Goal: Information Seeking & Learning: Find specific fact

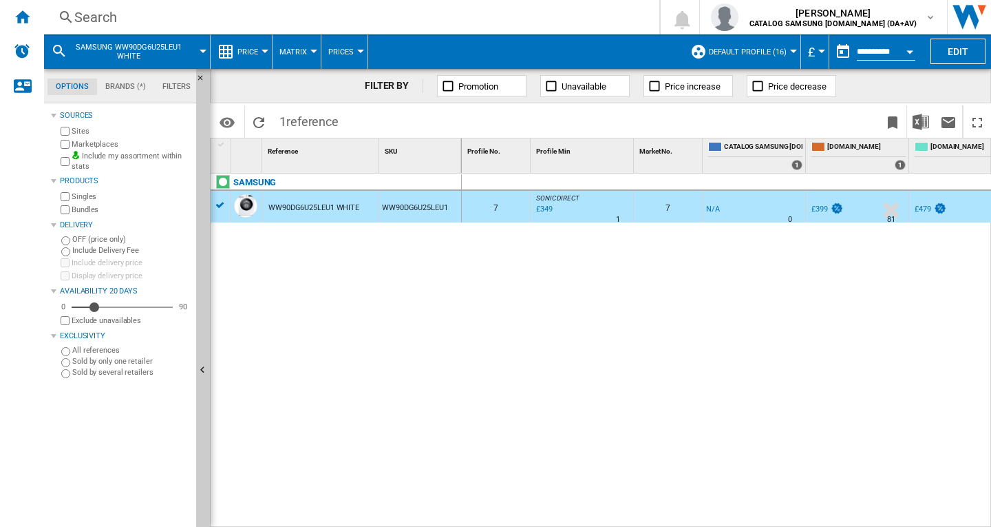
scroll to position [0, 528]
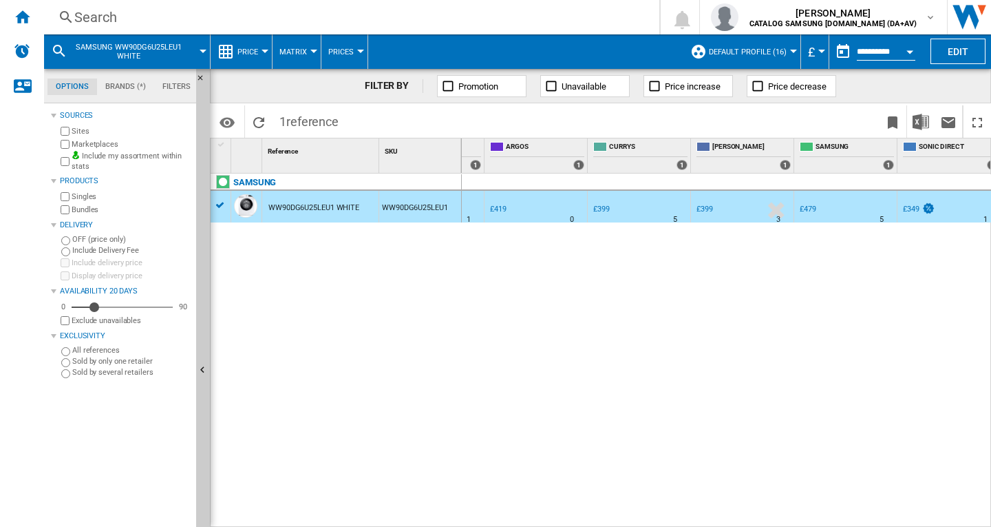
drag, startPoint x: 416, startPoint y: 370, endPoint x: 360, endPoint y: 359, distance: 57.4
click at [417, 370] on div "SAMSUNG WW90DG6U25LEU1 WHITE WW90DG6U25LEU1" at bounding box center [336, 346] width 251 height 346
click at [408, 9] on div "Search" at bounding box center [348, 17] width 549 height 19
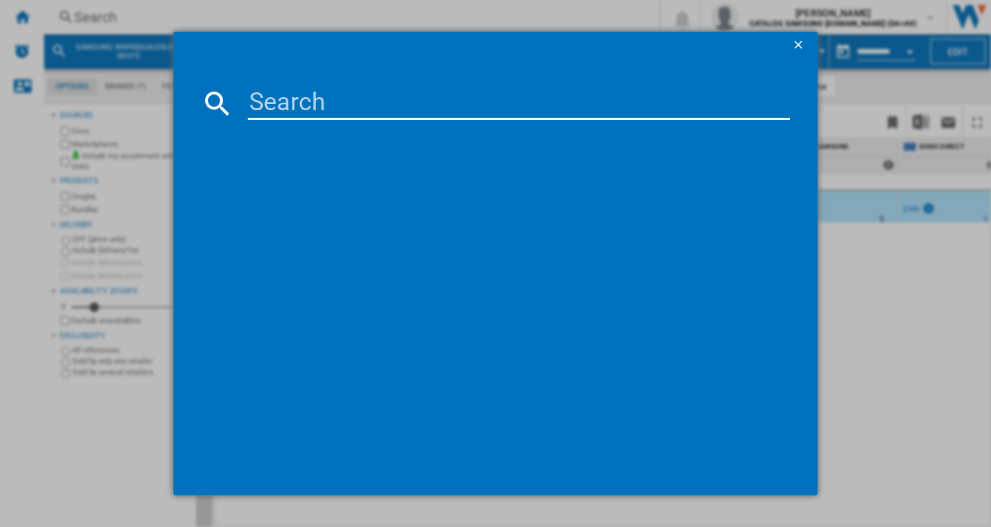
click at [445, 102] on input at bounding box center [519, 103] width 542 height 33
type input "WW80CGC04DABEU"
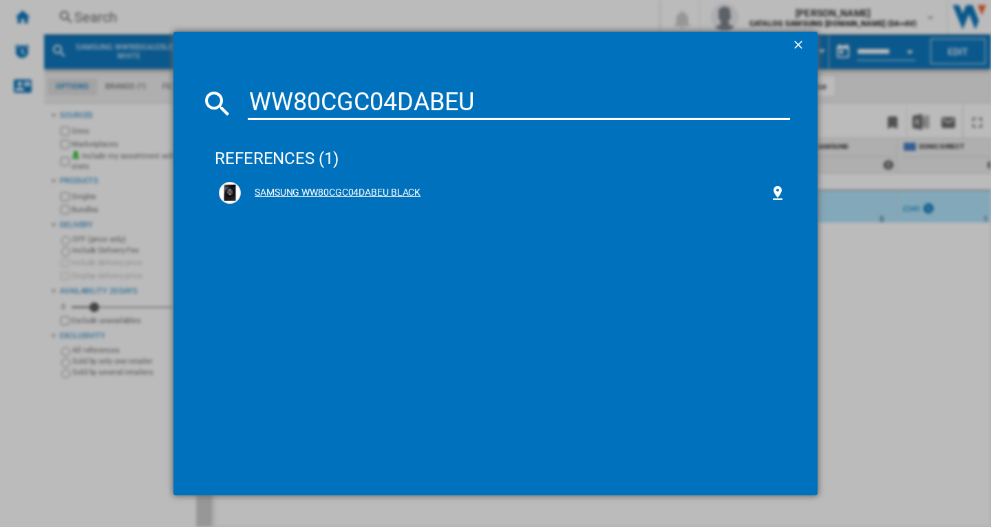
click at [385, 187] on div "SAMSUNG WW80CGC04DABEU BLACK" at bounding box center [505, 193] width 529 height 14
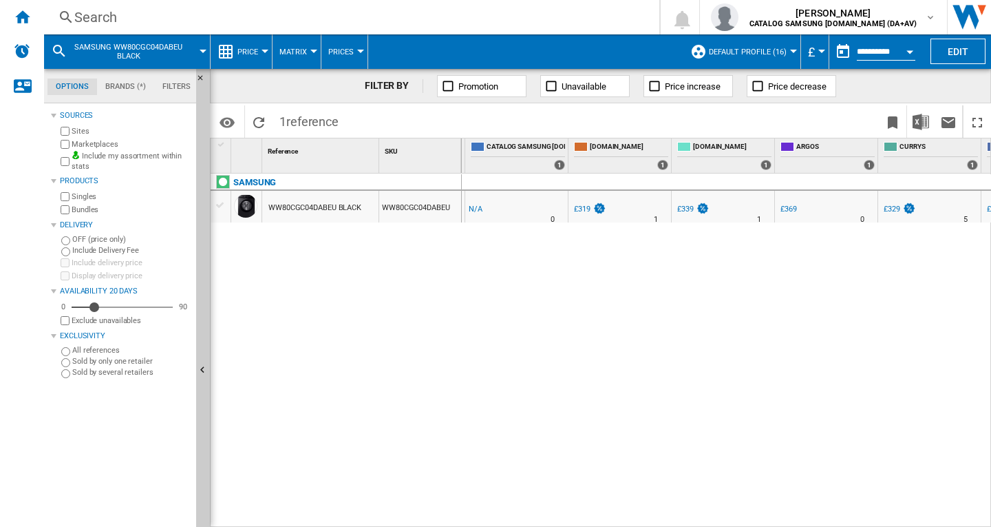
scroll to position [0, 266]
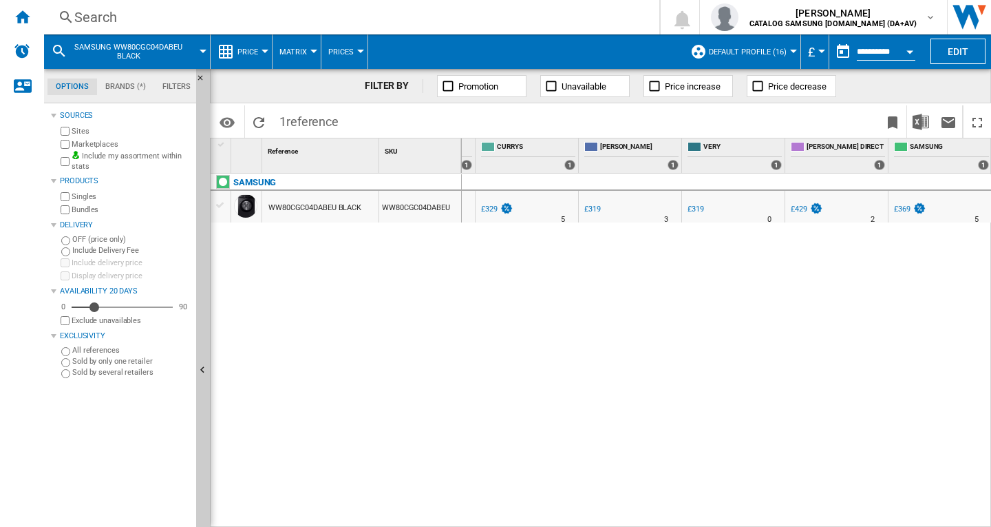
click at [425, 18] on div "Search" at bounding box center [348, 17] width 549 height 19
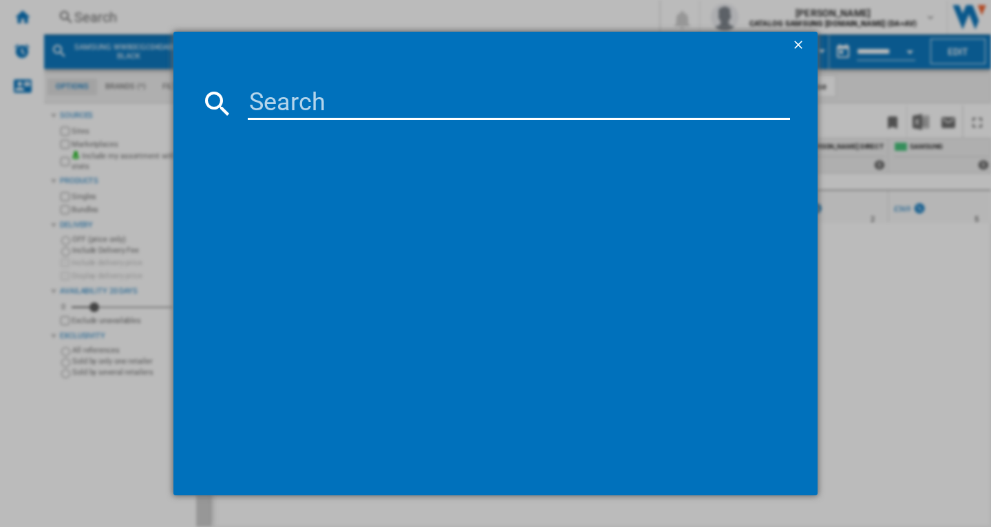
click at [460, 100] on input at bounding box center [519, 103] width 542 height 33
type input "WW80CGC04DAEEU"
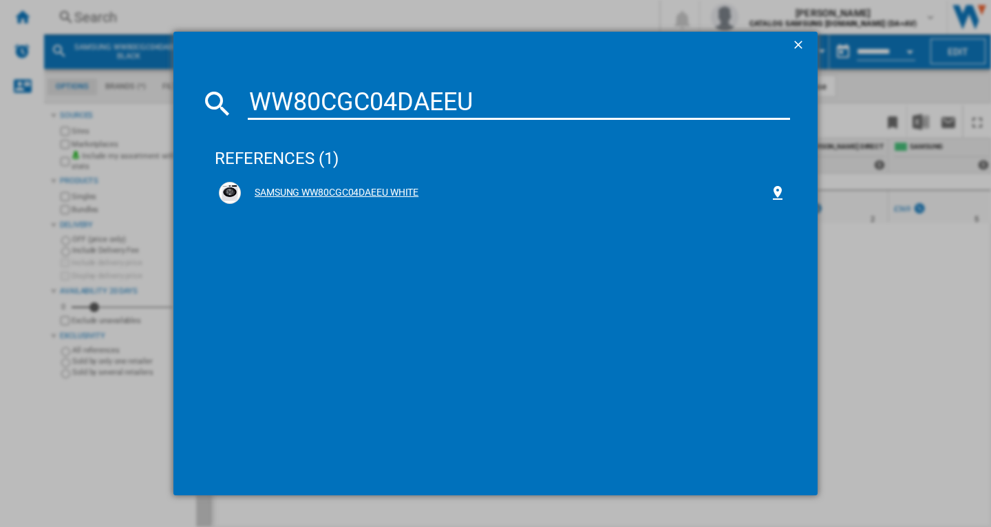
click at [345, 195] on div "SAMSUNG WW80CGC04DAEEU WHITE" at bounding box center [505, 193] width 529 height 14
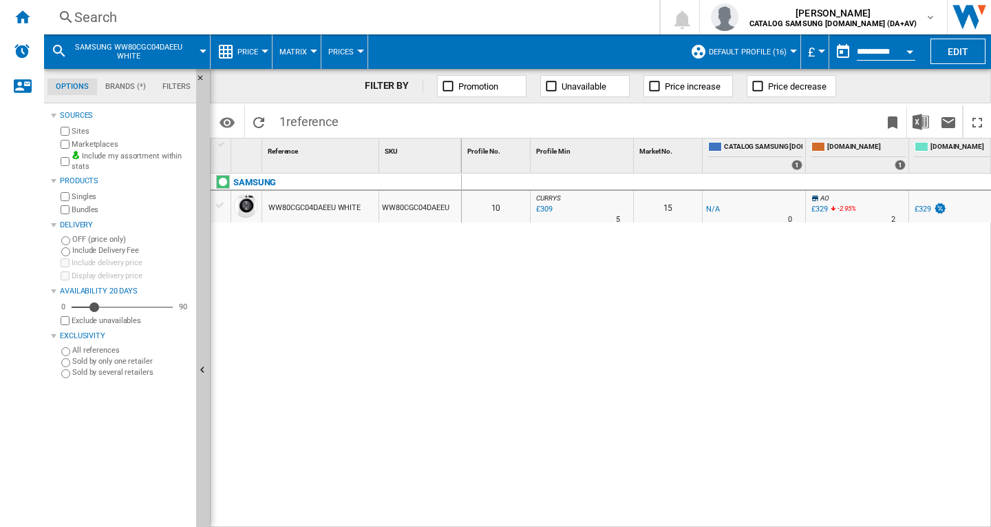
drag, startPoint x: 619, startPoint y: 519, endPoint x: 688, endPoint y: 513, distance: 69.0
click at [688, 513] on div "0 0 10 CURRYS : -1.0 % £309 % N/A 5 CURRYS : 15 -1.0 % -£1 % N/A" at bounding box center [727, 350] width 530 height 354
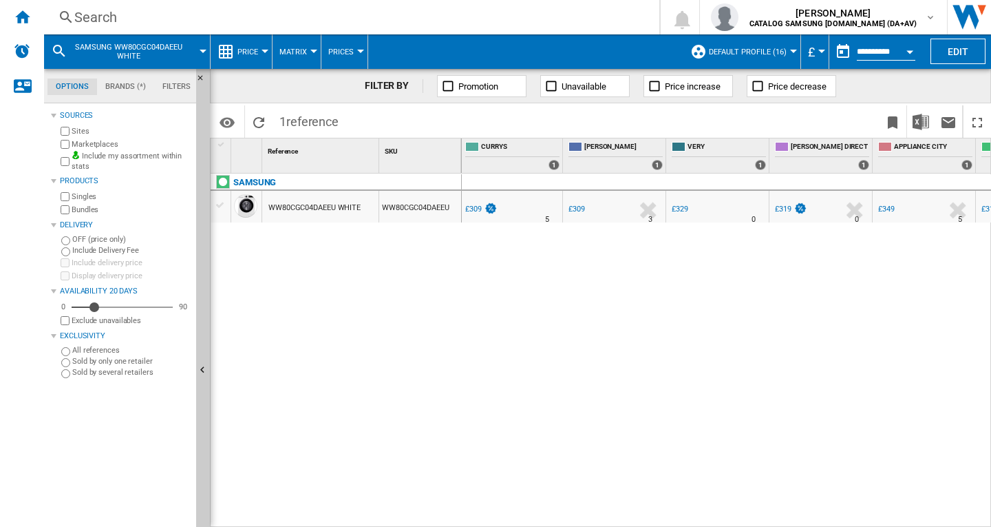
drag, startPoint x: 341, startPoint y: 306, endPoint x: 342, endPoint y: 276, distance: 29.6
click at [339, 304] on div "SAMSUNG WW80CGC04DAEEU WHITE WW80CGC04DAEEU" at bounding box center [336, 346] width 251 height 346
click at [318, 24] on div "Search" at bounding box center [348, 17] width 549 height 19
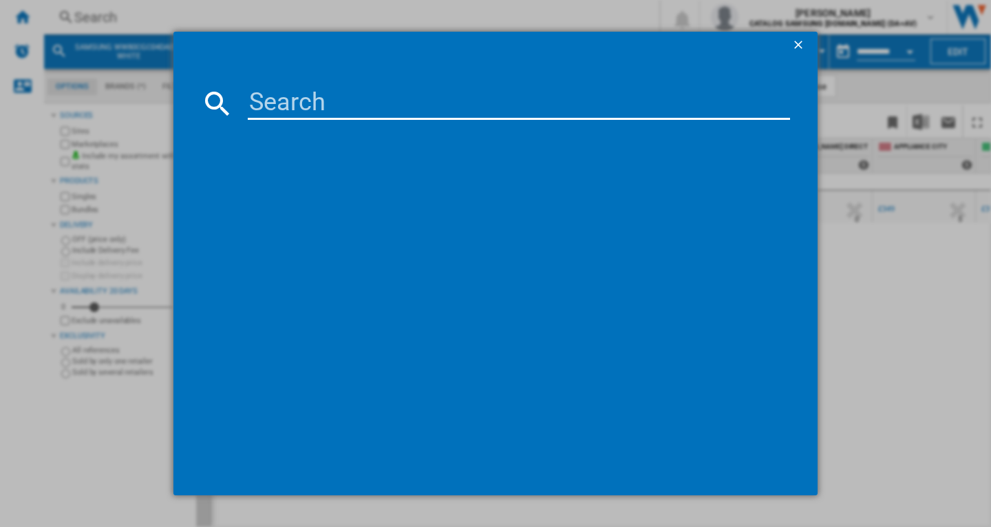
click at [372, 103] on input at bounding box center [519, 103] width 542 height 33
type input "WW90CGC04DAEEU"
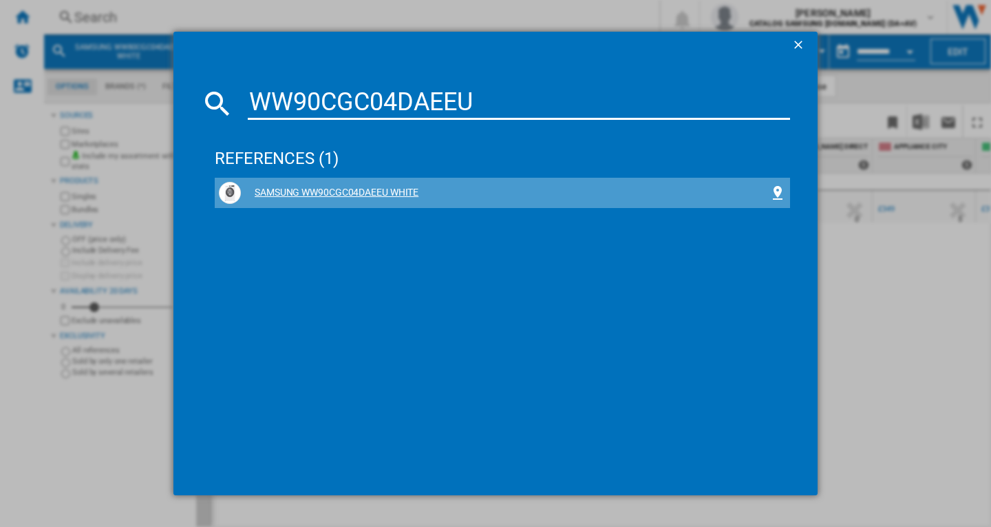
click at [379, 193] on div "SAMSUNG WW90CGC04DAEEU WHITE" at bounding box center [505, 193] width 529 height 14
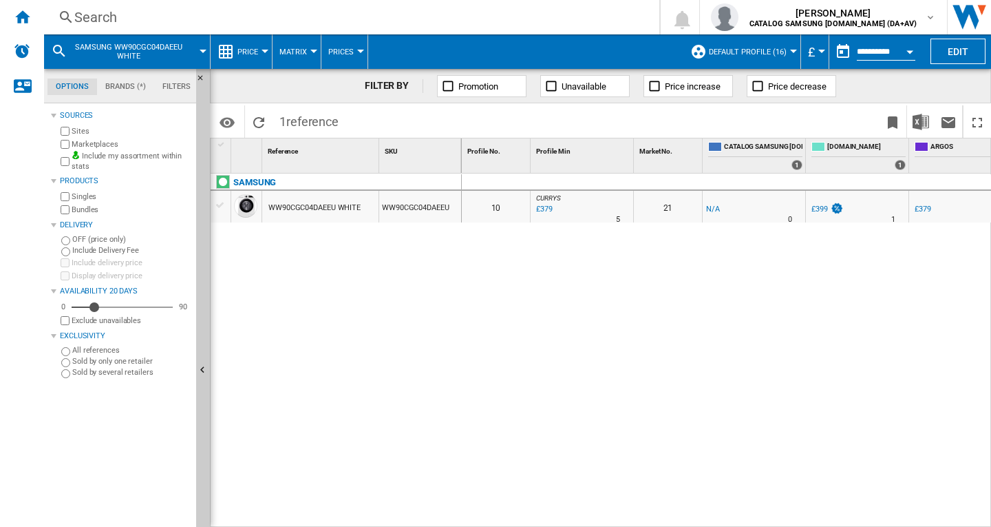
click at [579, 328] on div "0 0 10 CURRYS : -1.0 % £379 % N/A 5 CURRYS : 21 -1.0 % -£1 % N/A" at bounding box center [727, 350] width 530 height 354
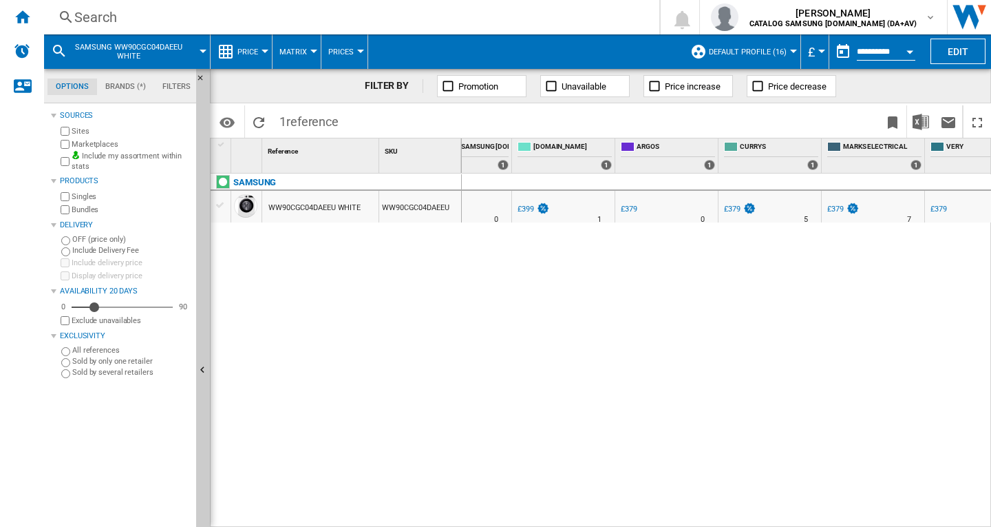
scroll to position [0, 331]
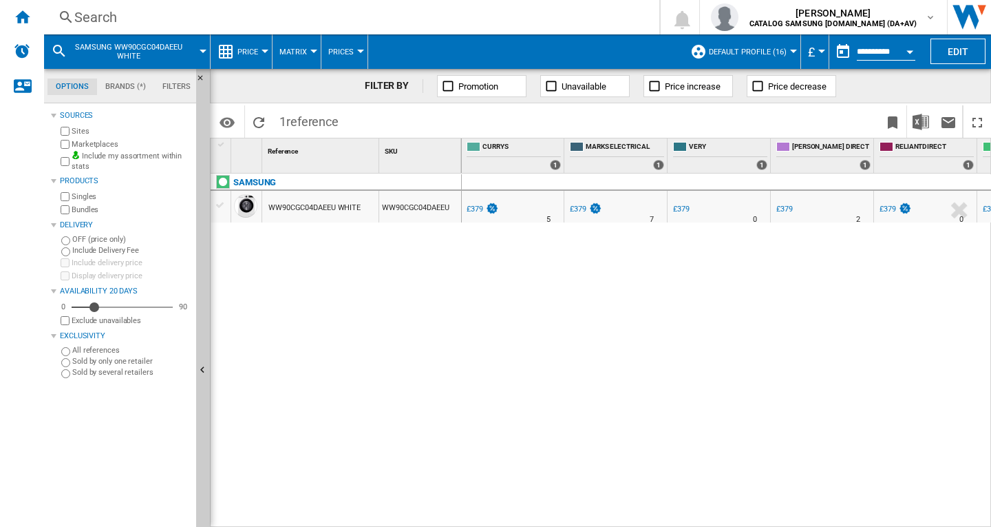
drag, startPoint x: 352, startPoint y: 312, endPoint x: 348, endPoint y: 305, distance: 8.3
click at [352, 313] on div "SAMSUNG WW90CGC04DAEEU WHITE WW90CGC04DAEEU" at bounding box center [336, 346] width 251 height 346
click at [214, 8] on div "Search" at bounding box center [348, 17] width 549 height 19
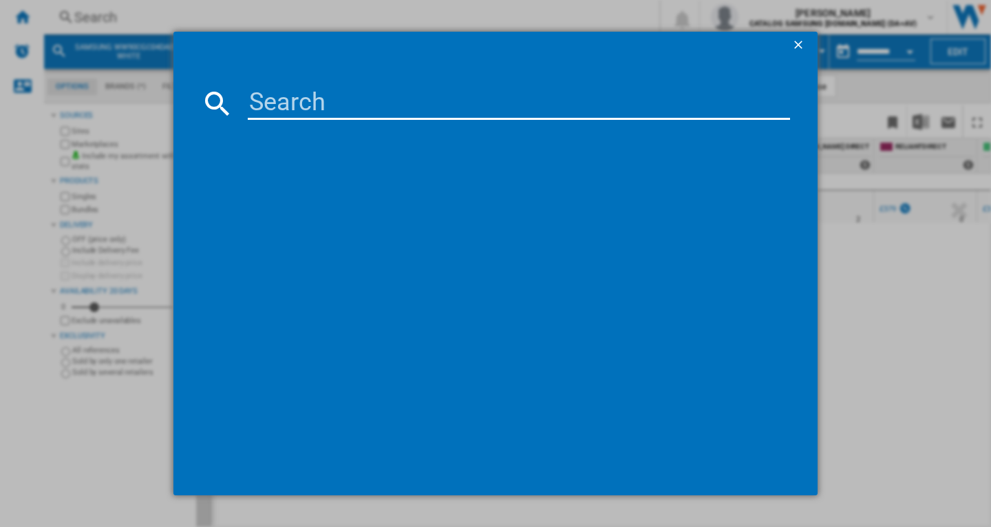
click at [392, 108] on input at bounding box center [519, 103] width 542 height 33
type input "WW11DG5B25ABEU"
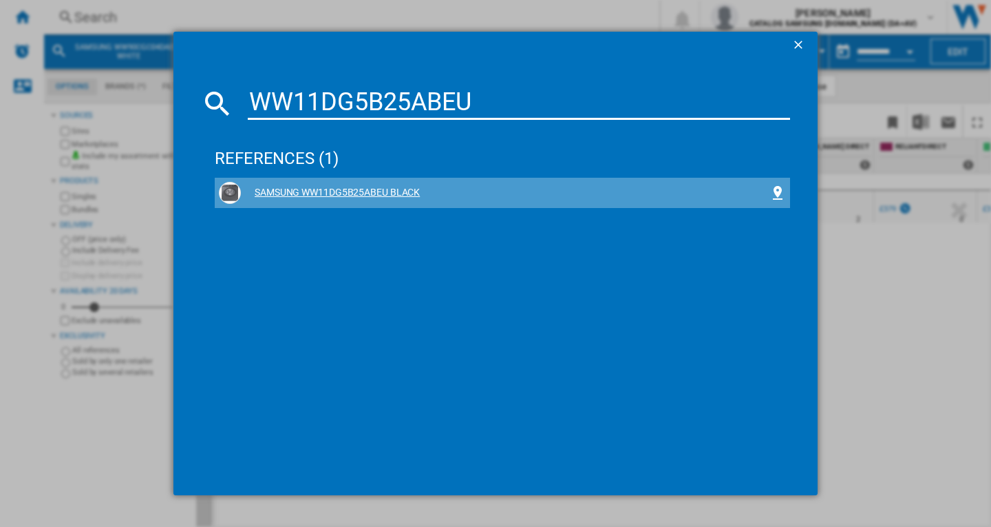
click at [390, 186] on div "SAMSUNG WW11DG5B25ABEU BLACK" at bounding box center [505, 193] width 529 height 14
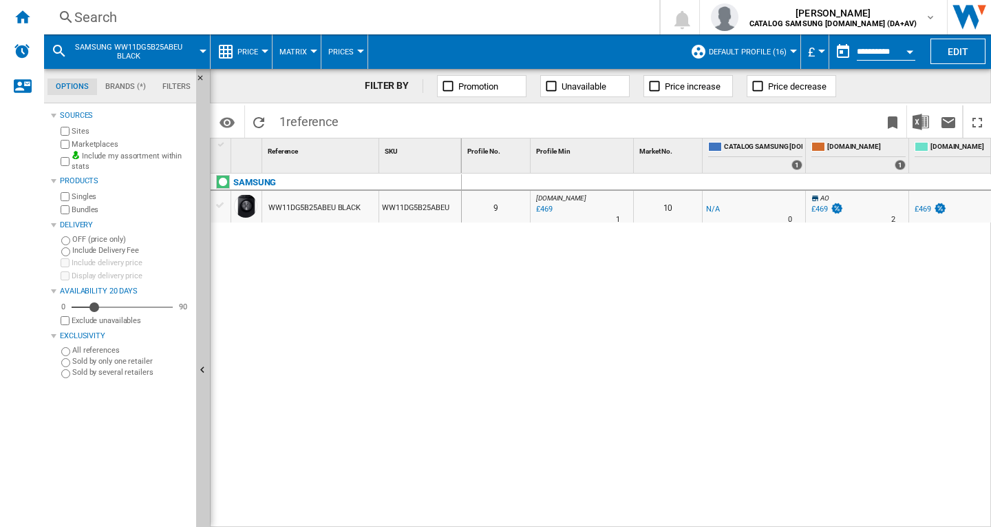
click at [527, 291] on div "0 0 9 [DOMAIN_NAME] : AO -1.0 % £469 % N/A 1 [DOMAIN_NAME] : AO 10 -1.0 % -£1 %…" at bounding box center [727, 350] width 530 height 354
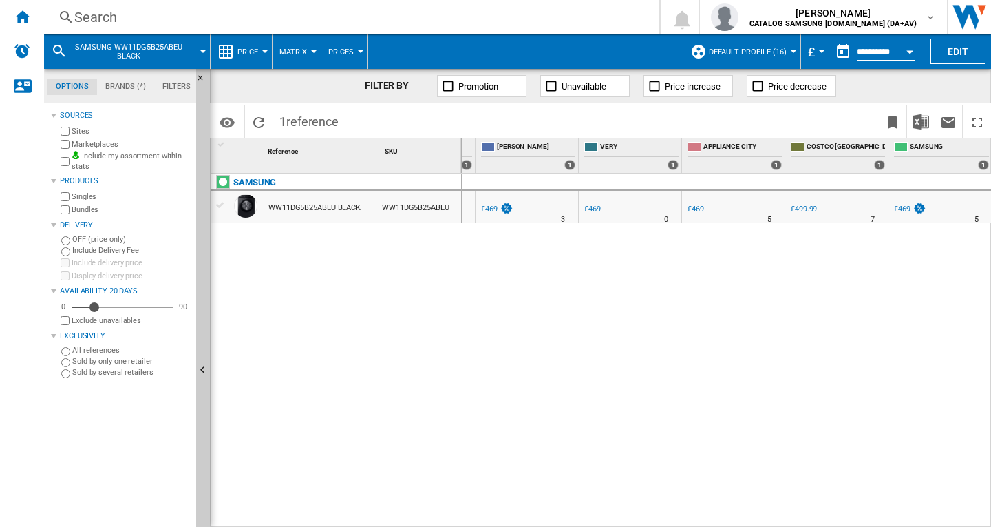
drag, startPoint x: 350, startPoint y: 285, endPoint x: 418, endPoint y: 277, distance: 68.6
click at [366, 281] on div "SAMSUNG WW11DG5B25ABEU BLACK WW11DG5B25ABEU" at bounding box center [336, 346] width 251 height 346
drag, startPoint x: 418, startPoint y: 277, endPoint x: 405, endPoint y: 189, distance: 89.6
click at [418, 273] on div "SAMSUNG WW11DG5B25ABEU BLACK WW11DG5B25ABEU" at bounding box center [336, 346] width 251 height 346
click at [346, 10] on div "Search" at bounding box center [348, 17] width 549 height 19
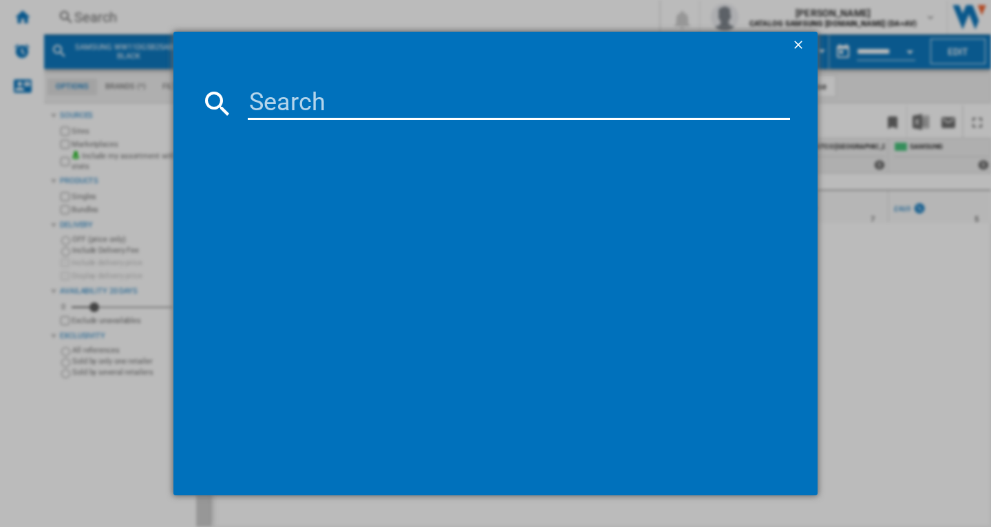
click at [356, 89] on input at bounding box center [519, 103] width 542 height 33
type input "WW11DG5B25AEEU"
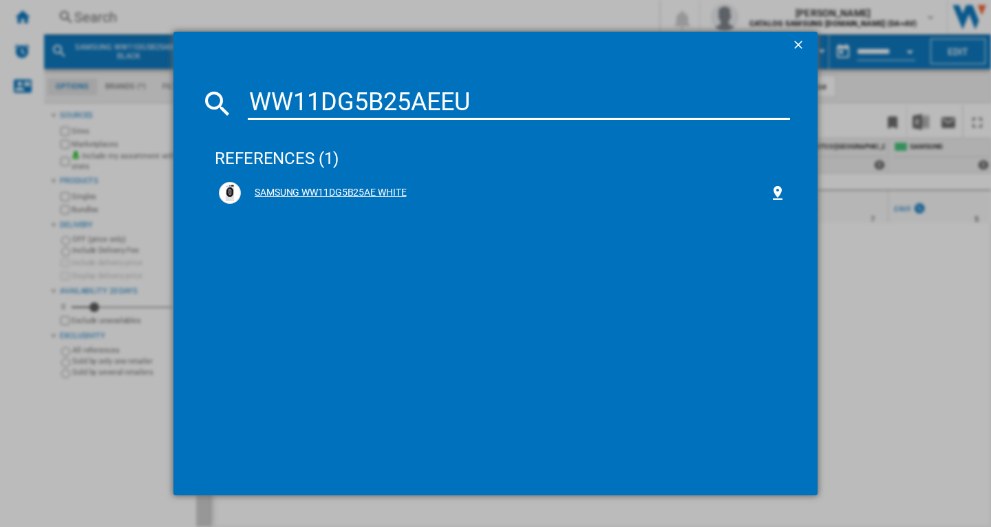
click at [370, 182] on div "SAMSUNG WW11DG5B25AE WHITE" at bounding box center [502, 193] width 567 height 22
click at [368, 186] on div "SAMSUNG WW11DG5B25AE WHITE" at bounding box center [505, 193] width 529 height 14
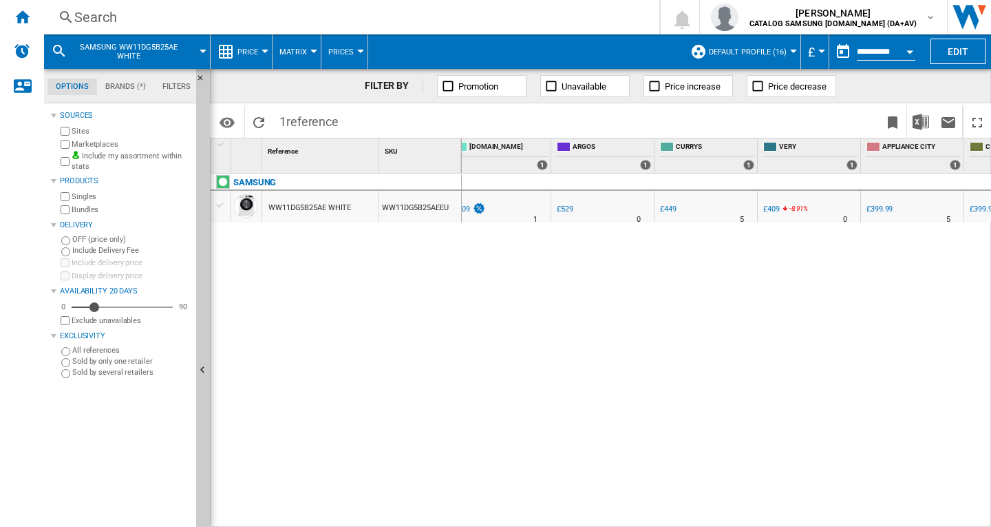
scroll to position [0, 610]
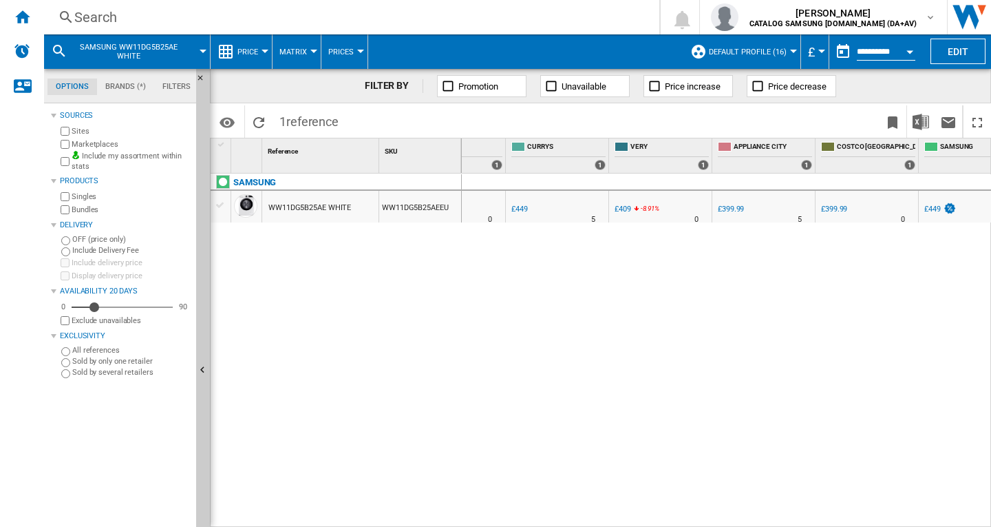
drag, startPoint x: 706, startPoint y: 357, endPoint x: 380, endPoint y: 38, distance: 456.0
click at [698, 349] on div "0 0 8 [GEOGRAPHIC_DATA] : [GEOGRAPHIC_DATA] -1.0 % £399.99 % N/A 5 [GEOGRAPHIC_…" at bounding box center [727, 350] width 530 height 354
click at [376, 19] on div "Search" at bounding box center [348, 17] width 549 height 19
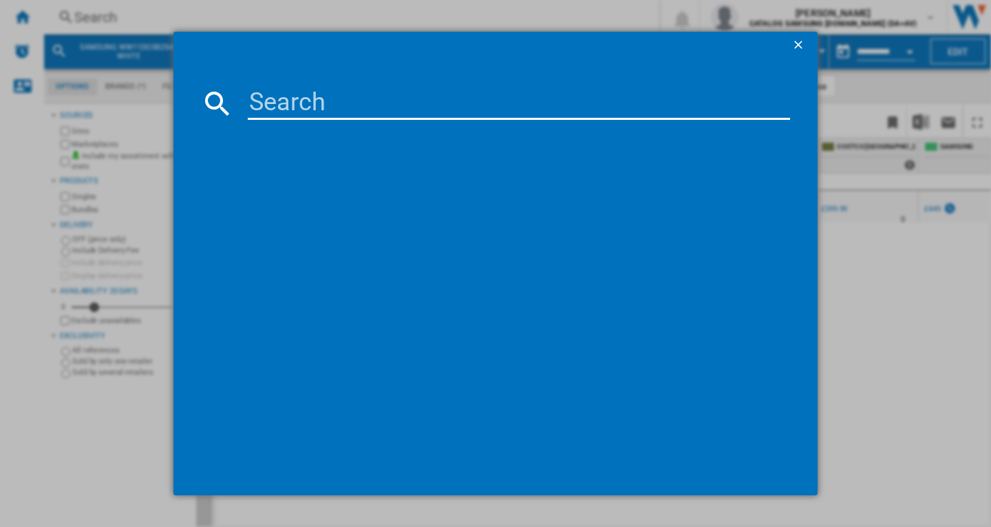
click at [429, 100] on input at bounding box center [519, 103] width 542 height 33
type input "WW11DG6B25LEU1"
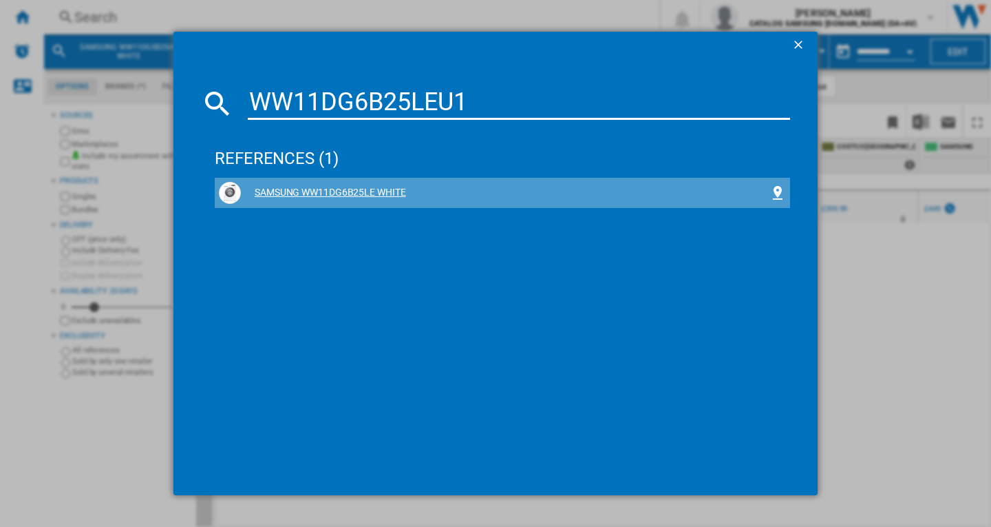
click at [373, 184] on div "SAMSUNG WW11DG6B25LE WHITE" at bounding box center [502, 193] width 567 height 22
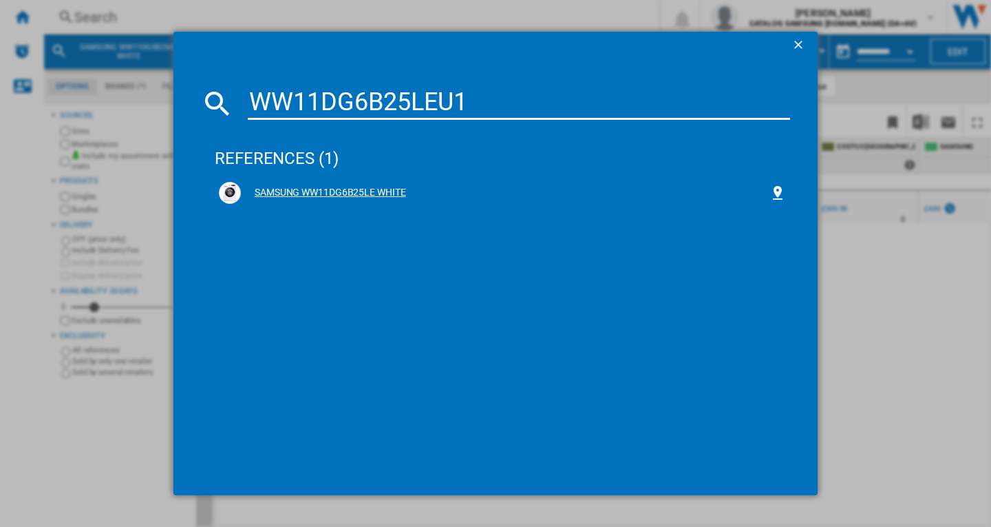
click at [372, 194] on div "SAMSUNG WW11DG6B25LE WHITE" at bounding box center [505, 193] width 529 height 14
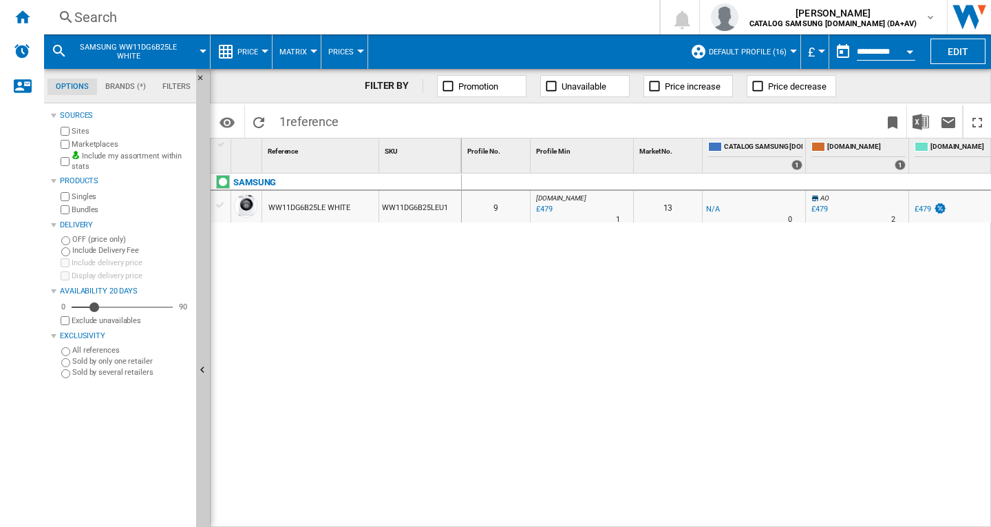
click at [491, 340] on div "0 0 9 [DOMAIN_NAME] : AO -1.0 % £479 % N/A 1 [DOMAIN_NAME] : AO 13 -1.0 % -£1 %…" at bounding box center [727, 350] width 530 height 354
click at [658, 316] on div "0 0 9 [DOMAIN_NAME] : AO -1.0 % £479 % N/A 1 [DOMAIN_NAME] : AO 13 -1.0 % -£1 %…" at bounding box center [727, 350] width 530 height 354
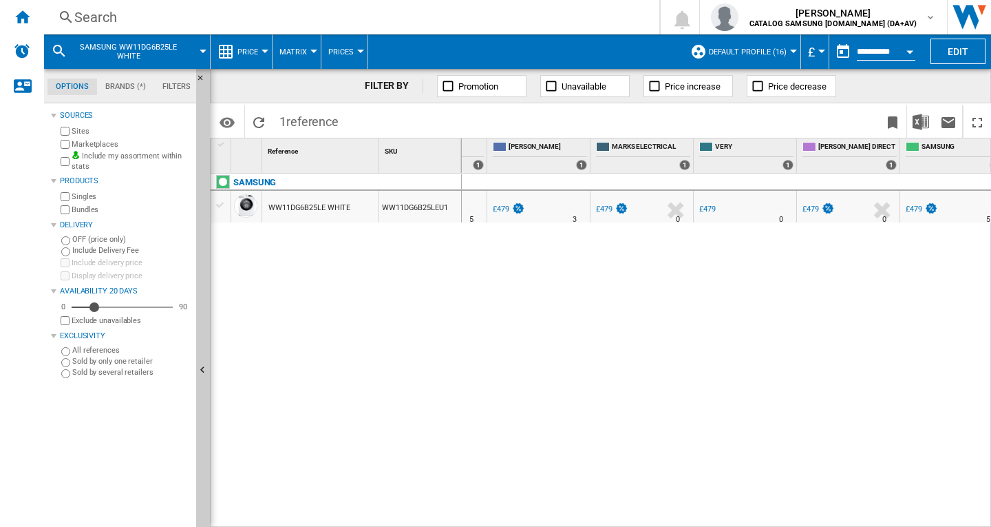
scroll to position [0, 743]
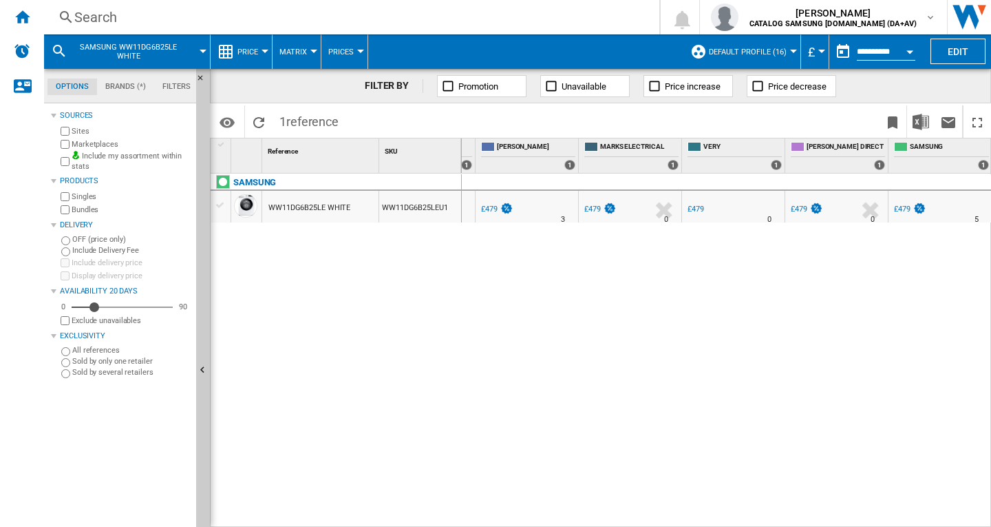
drag, startPoint x: 586, startPoint y: 297, endPoint x: 593, endPoint y: 295, distance: 7.2
click at [586, 297] on div "0 0 9 [DOMAIN_NAME] : AO -1.0 % £479 % N/A 1 [DOMAIN_NAME] : AO 13 -1.0 % -£1 %…" at bounding box center [727, 350] width 530 height 354
click at [606, 294] on div "0 0 9 [DOMAIN_NAME] : AO -1.0 % £479 % N/A 1 [DOMAIN_NAME] : AO 13 -1.0 % -£1 %…" at bounding box center [727, 350] width 530 height 354
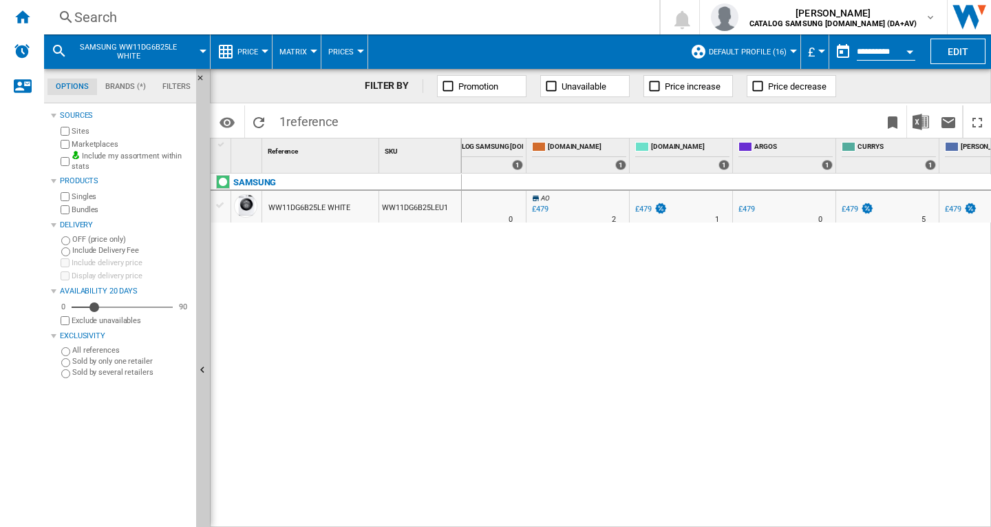
drag, startPoint x: 465, startPoint y: 298, endPoint x: 534, endPoint y: 304, distance: 69.1
click at [485, 299] on div "0 0 9 [DOMAIN_NAME] : AO -1.0 % £479 % N/A 1 [DOMAIN_NAME] : AO 13 -1.0 % -£1 %…" at bounding box center [727, 350] width 530 height 354
click at [534, 304] on div "0 0 9 [DOMAIN_NAME] : AO -1.0 % £479 % N/A 1 [DOMAIN_NAME] : AO 13 -1.0 % -£1 %…" at bounding box center [727, 350] width 530 height 354
click at [345, 22] on div "Search" at bounding box center [348, 17] width 549 height 19
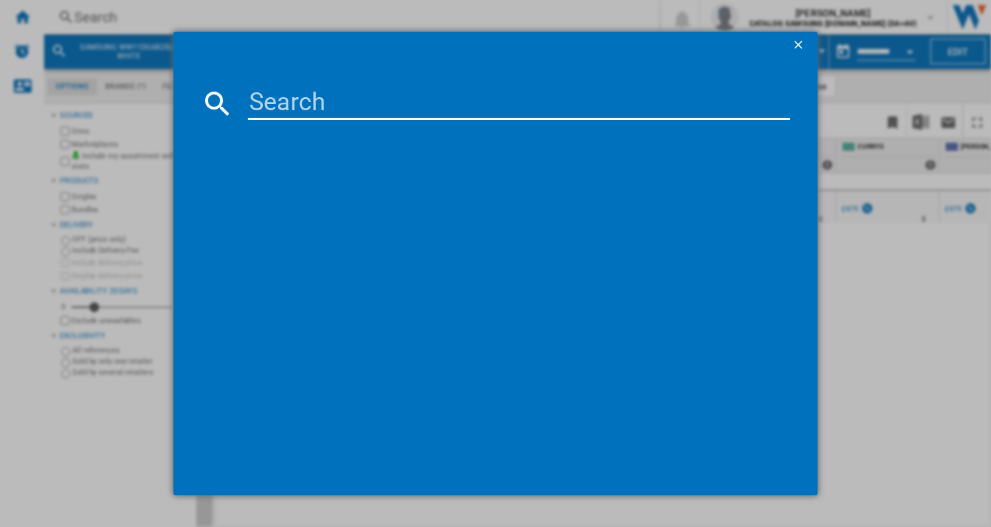
click at [368, 96] on input at bounding box center [519, 103] width 542 height 33
type input "WW90DG6U85LEU1"
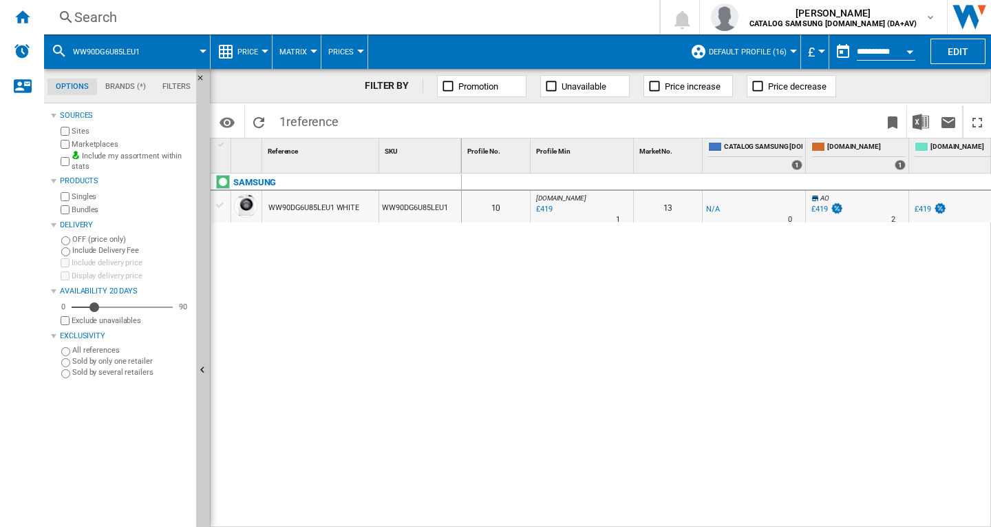
click at [602, 282] on div "0 0 10 [DOMAIN_NAME] : AO -1.0 % £419 % N/A 1 [DOMAIN_NAME] : AO 13 -1.0 % -£1 %" at bounding box center [727, 350] width 530 height 354
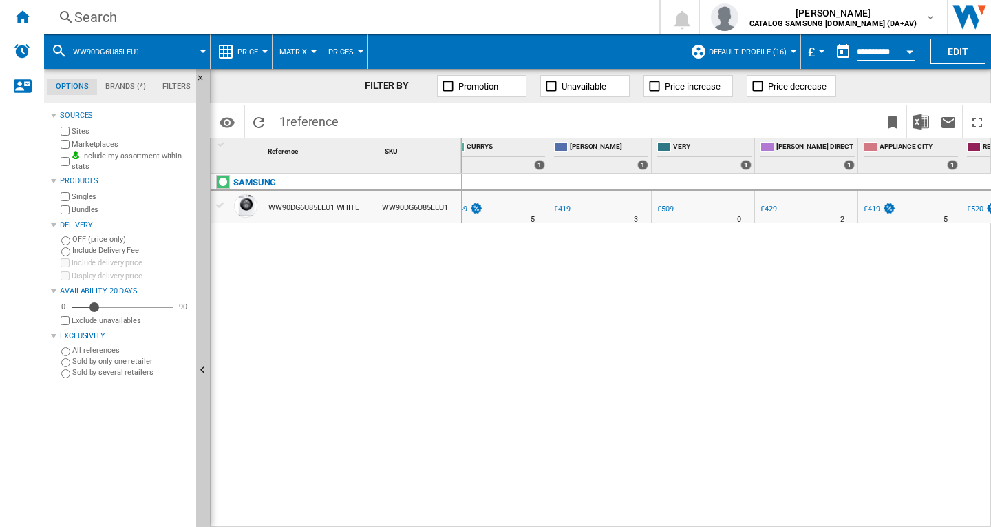
scroll to position [0, 672]
drag, startPoint x: 578, startPoint y: 337, endPoint x: 585, endPoint y: 273, distance: 65.1
click at [580, 332] on div "0 0 10 [DOMAIN_NAME] : AO -1.0 % £419 % N/A 1 [DOMAIN_NAME] : AO 13 -1.0 % -£1 %" at bounding box center [727, 350] width 530 height 354
click at [474, 12] on div "Search" at bounding box center [348, 17] width 549 height 19
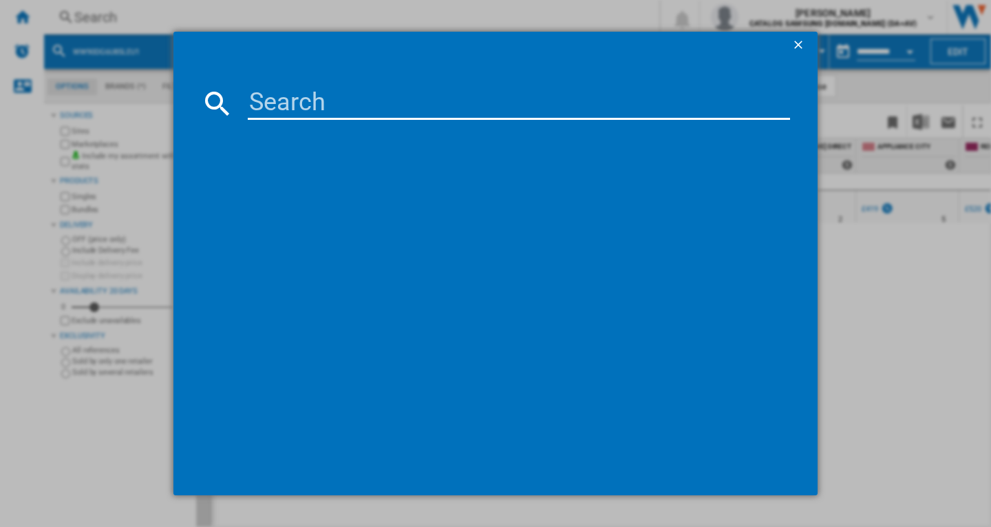
click at [484, 107] on input at bounding box center [519, 103] width 542 height 33
paste input "WW90DB8U95GHU1"
type input "WW90DB8U95GHU1"
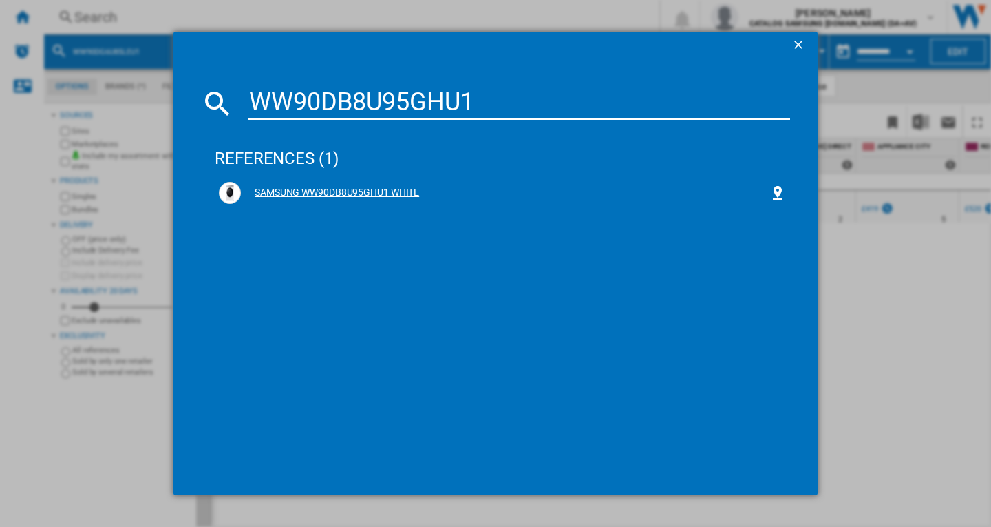
click at [399, 190] on div "SAMSUNG WW90DB8U95GHU1 WHITE" at bounding box center [505, 193] width 529 height 14
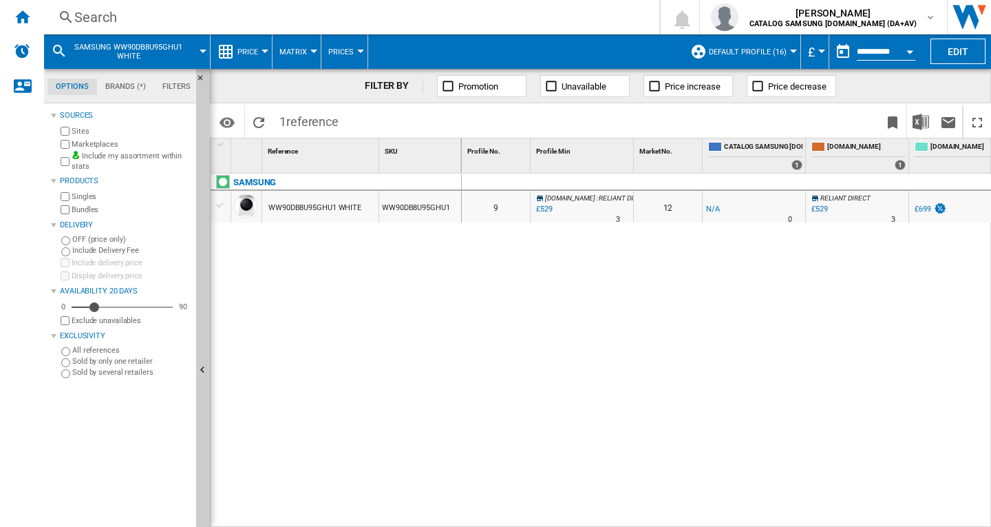
click at [428, 328] on div "SAMSUNG WW90DB8U95GHU1 WHITE WW90DB8U95GHU1" at bounding box center [336, 346] width 251 height 346
click at [584, 292] on div "0 0 9 [DOMAIN_NAME] : RELIANT DIRECT -1.0 % £529 % N/A 3 [DOMAIN_NAME] : RELIAN…" at bounding box center [727, 350] width 530 height 354
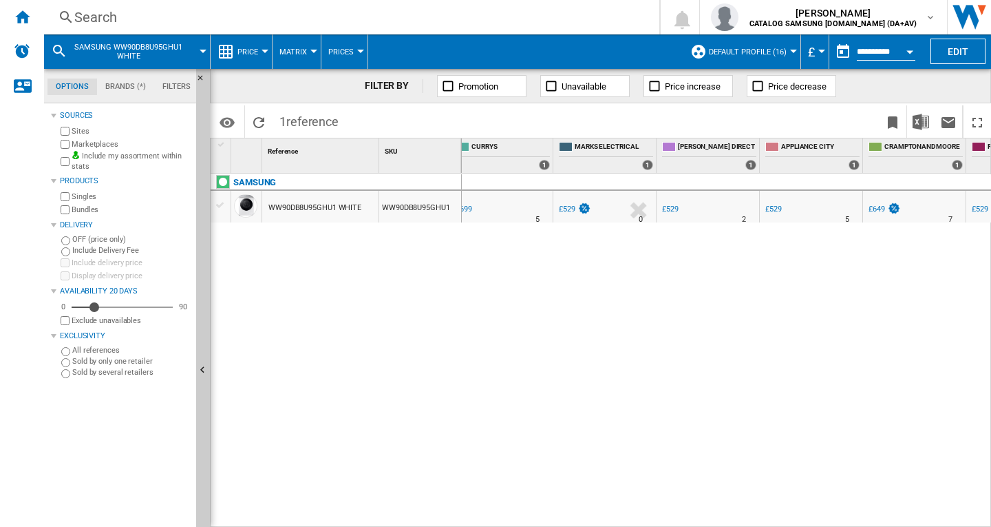
scroll to position [0, 563]
drag, startPoint x: 341, startPoint y: 248, endPoint x: 328, endPoint y: 236, distance: 17.5
click at [341, 248] on div "SAMSUNG WW90DB8U95GHU1 WHITE WW90DB8U95GHU1" at bounding box center [336, 346] width 251 height 346
click at [306, 198] on div "WW90DB8U95GHU1 WHITE" at bounding box center [314, 208] width 93 height 32
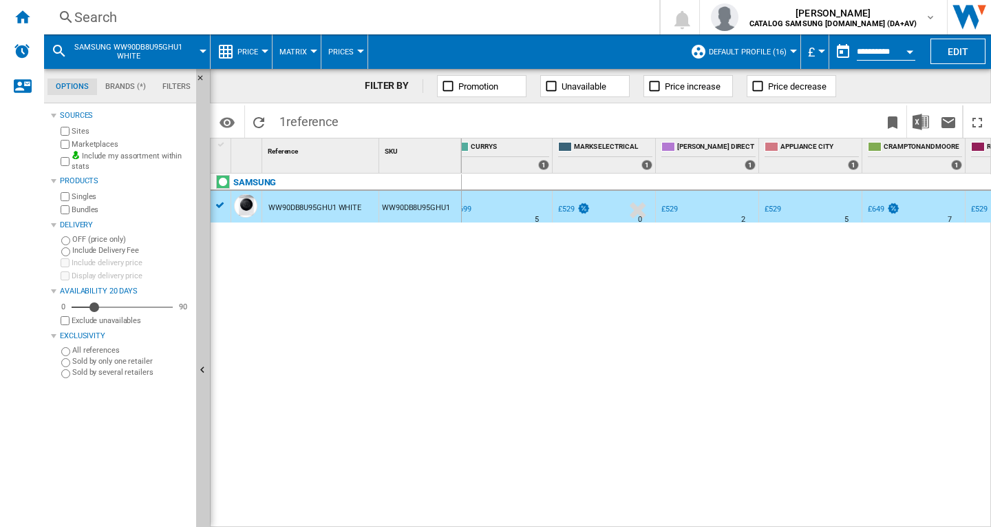
click at [311, 206] on div "WW90DB8U95GHU1 WHITE" at bounding box center [314, 208] width 93 height 32
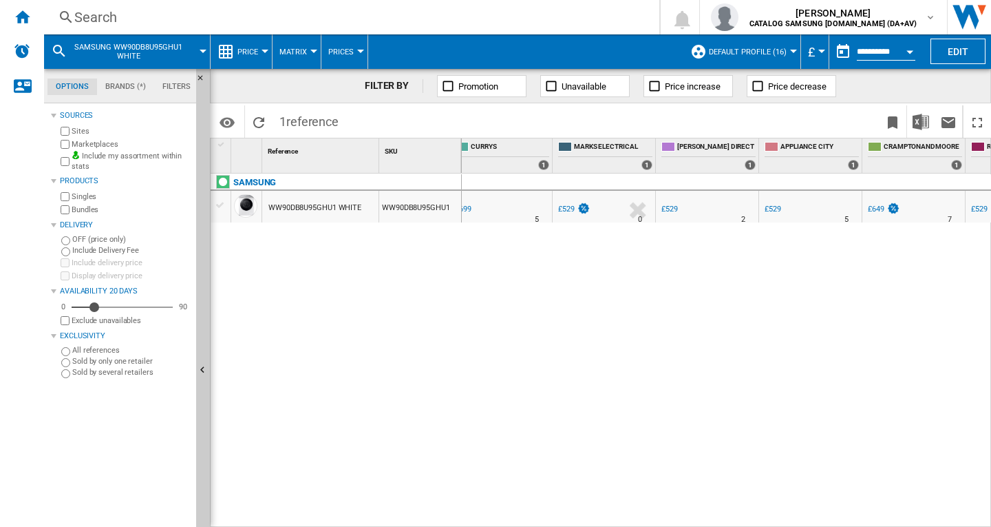
drag, startPoint x: 485, startPoint y: 319, endPoint x: 758, endPoint y: 153, distance: 320.2
click at [485, 320] on div "0 0 9 [DOMAIN_NAME] : RELIANT DIRECT -1.0 % £529 % N/A 3 [DOMAIN_NAME] : RELIAN…" at bounding box center [727, 350] width 530 height 354
click at [425, 19] on div "Search" at bounding box center [348, 17] width 549 height 19
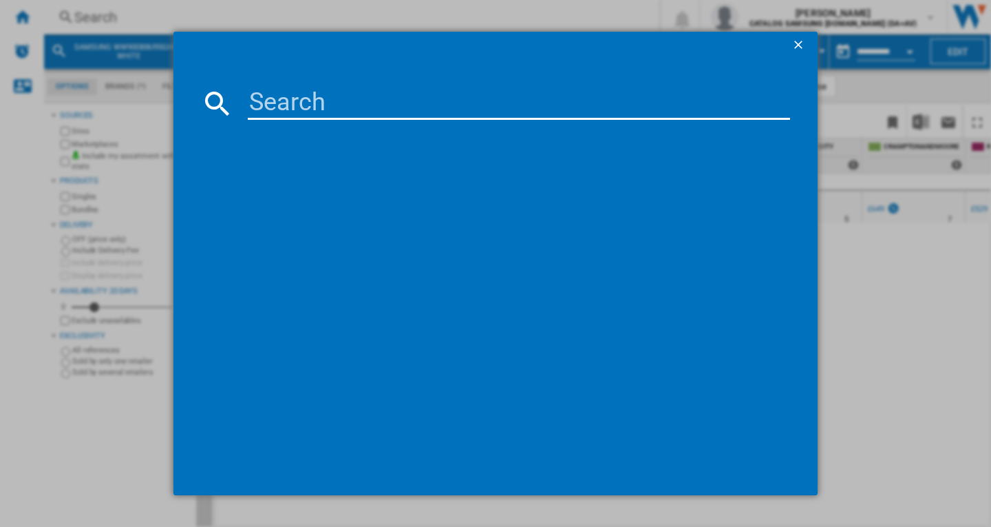
click at [391, 96] on input at bounding box center [519, 103] width 542 height 33
type input "WW11DB8B95GHU1"
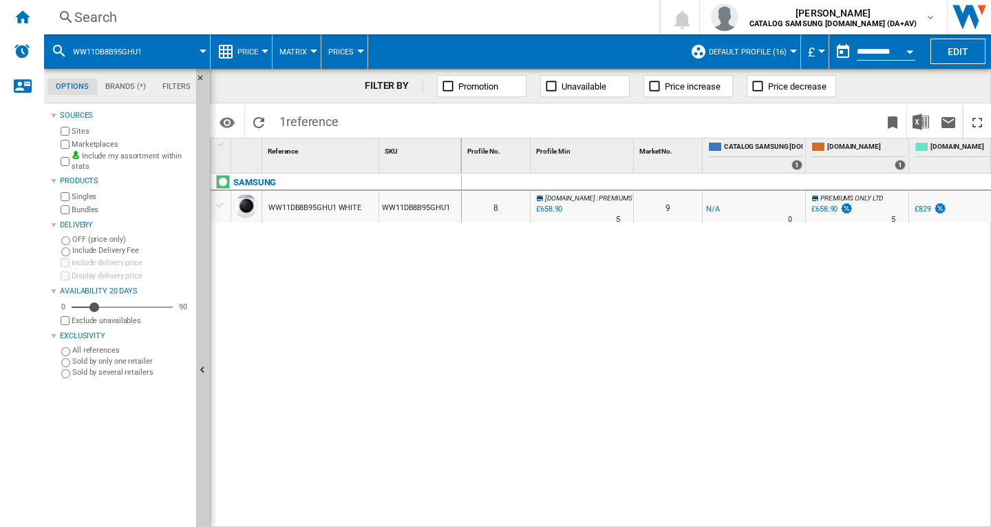
drag, startPoint x: 919, startPoint y: 315, endPoint x: 897, endPoint y: 324, distance: 23.1
click at [917, 315] on div "0 0 8 [DOMAIN_NAME] : PREMIUMS ONLY LTD -1.0 % £658.90 % N/A 5 [DOMAIN_NAME] : …" at bounding box center [727, 350] width 530 height 354
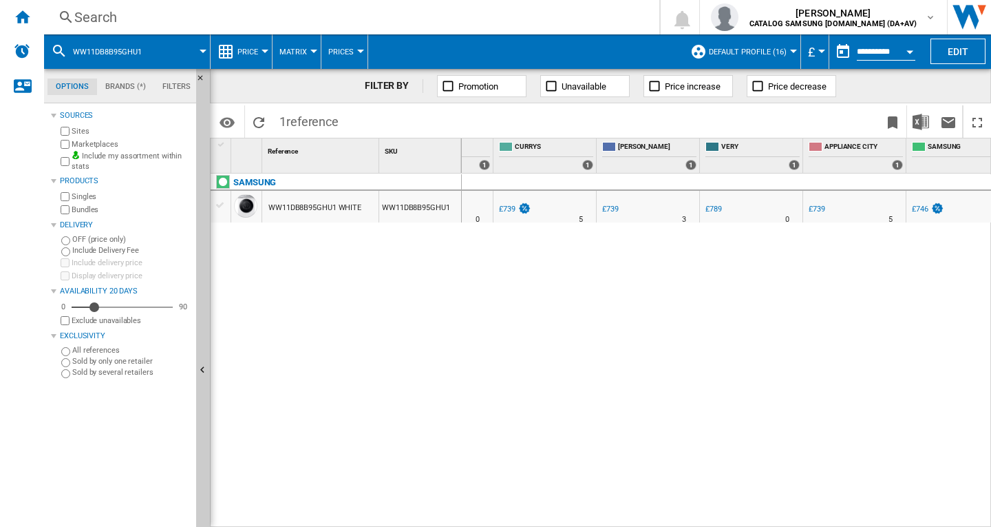
scroll to position [0, 624]
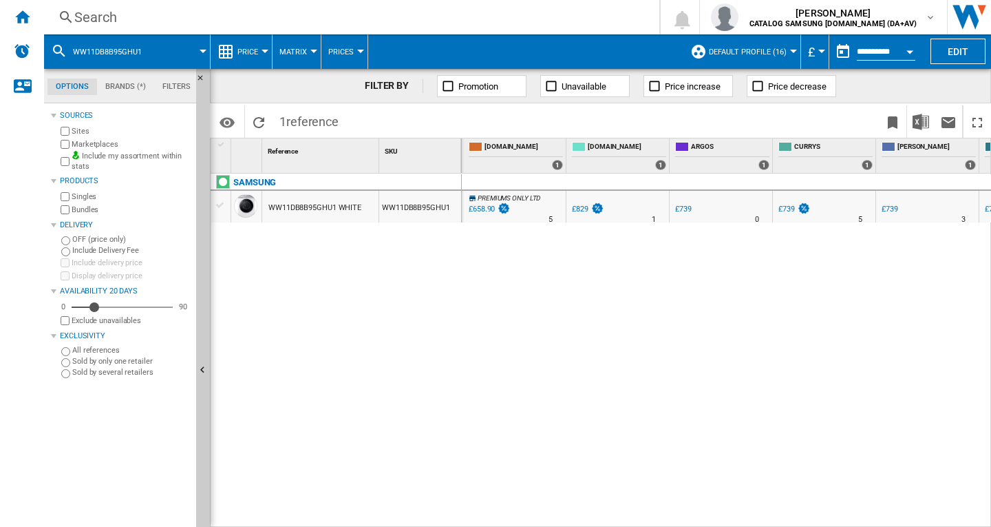
click at [641, 326] on div "0 0 8 [DOMAIN_NAME] : PREMIUMS ONLY LTD -1.0 % £658.90 % N/A 5 [DOMAIN_NAME] : …" at bounding box center [727, 350] width 530 height 354
click at [415, 25] on div "Search" at bounding box center [348, 17] width 549 height 19
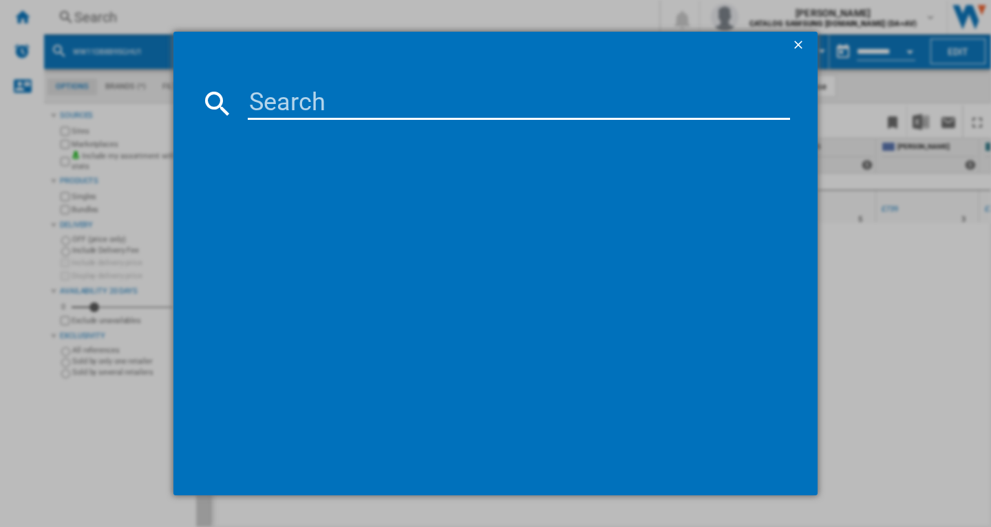
click at [417, 14] on div at bounding box center [495, 263] width 991 height 527
click at [406, 92] on input at bounding box center [519, 103] width 542 height 33
paste input "WD80TA046BE/EU"
type input "WD80TA046BE/EU"
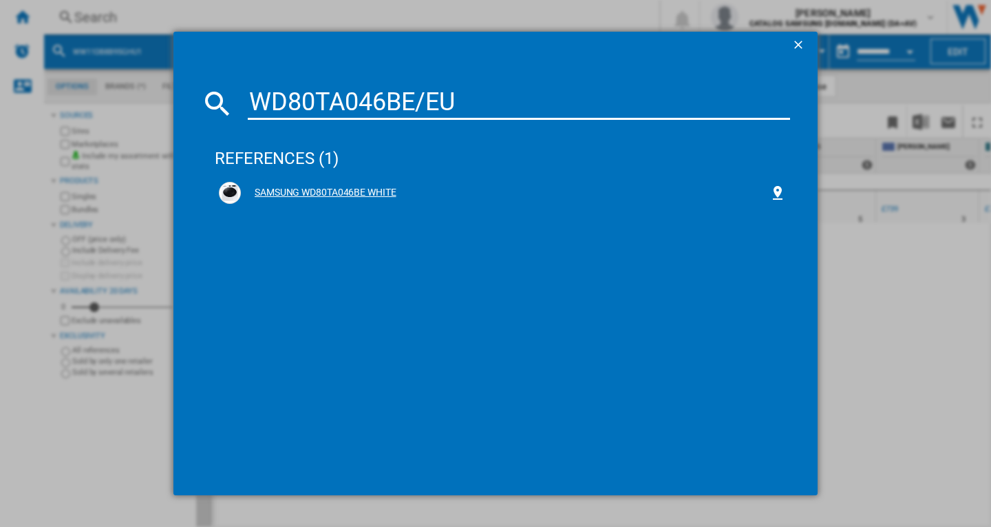
click at [370, 187] on div "SAMSUNG WD80TA046BE WHITE" at bounding box center [505, 193] width 529 height 14
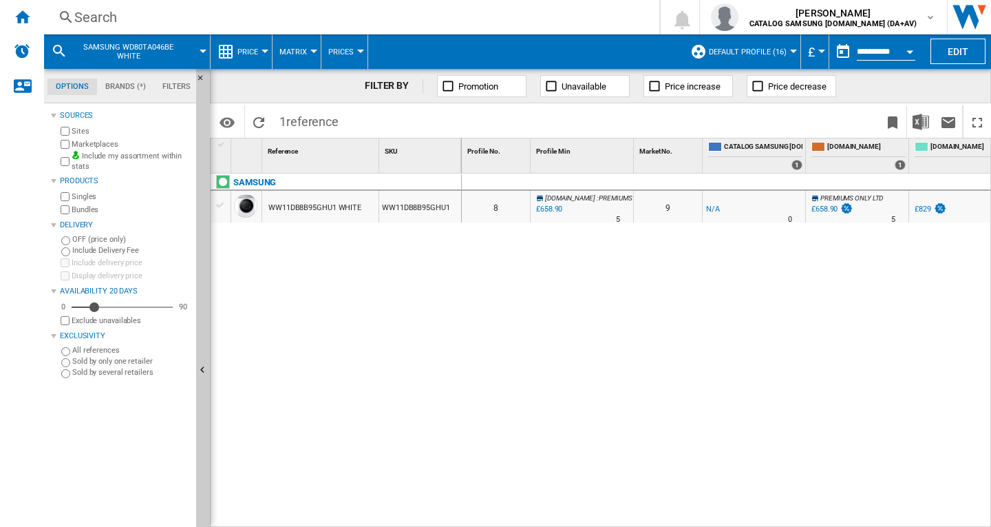
click at [440, 222] on div "SAMSUNG WW11DB8B95GHU1 WHITE WW11DB8B95GHU1" at bounding box center [336, 197] width 251 height 49
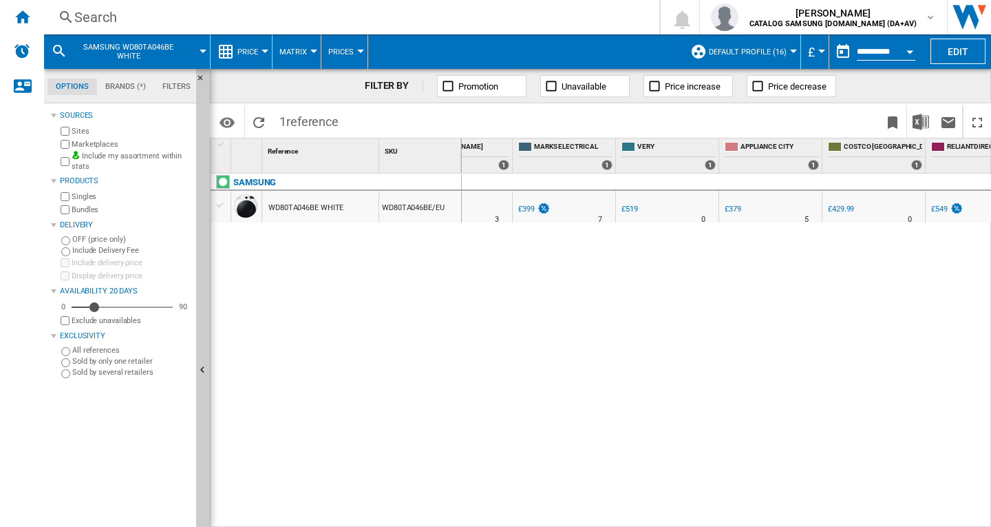
scroll to position [0, 810]
click at [438, 282] on div "SAMSUNG WD80TA046BE WHITE WD80TA046BE/EU" at bounding box center [336, 346] width 251 height 346
click at [454, 275] on div "SAMSUNG WD80TA046BE WHITE WD80TA046BE/EU" at bounding box center [336, 346] width 251 height 346
click at [379, 13] on div "Search" at bounding box center [348, 17] width 549 height 19
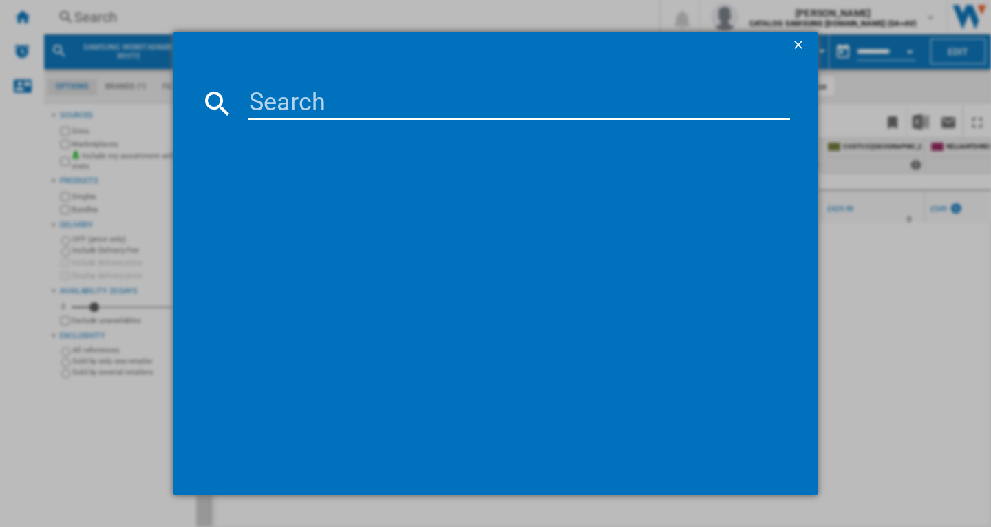
click at [383, 100] on input at bounding box center [519, 103] width 542 height 33
type input "WD80TA046BX/EU"
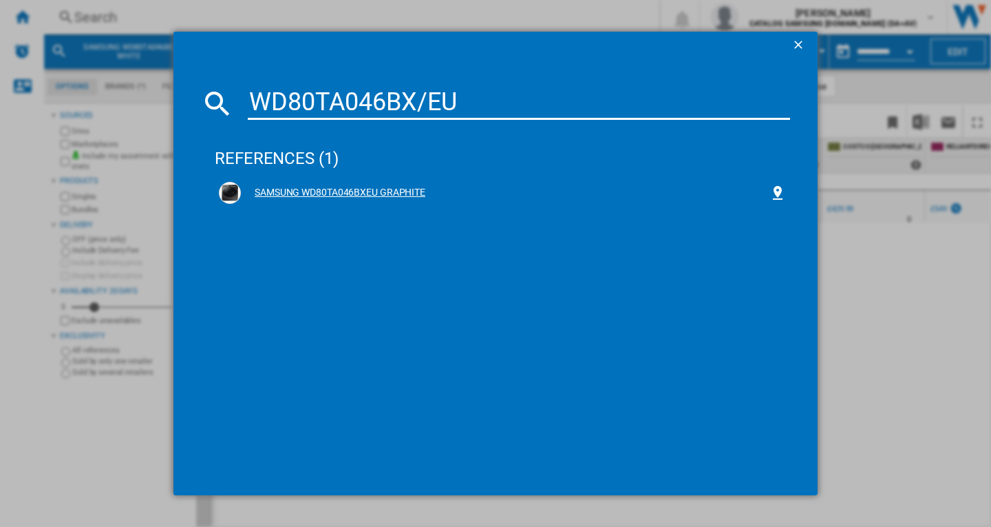
click at [327, 186] on div "SAMSUNG WD80TA046BXEU GRAPHITE" at bounding box center [505, 193] width 529 height 14
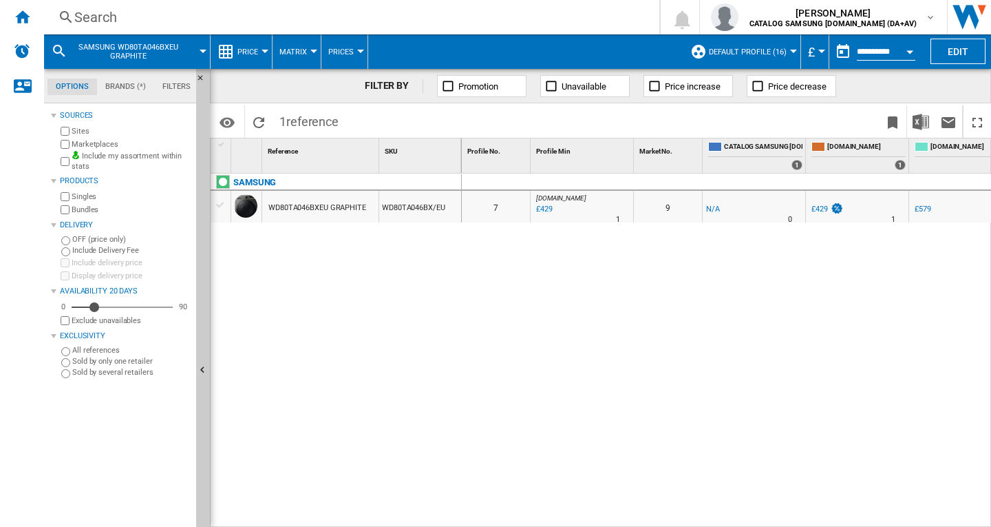
drag, startPoint x: 553, startPoint y: 293, endPoint x: 577, endPoint y: 288, distance: 24.6
click at [553, 293] on div "0 0 7 [DOMAIN_NAME] : UK AMAZON -1.0 % £429 % N/A 1 [DOMAIN_NAME] : UK AMAZON 9…" at bounding box center [727, 350] width 530 height 354
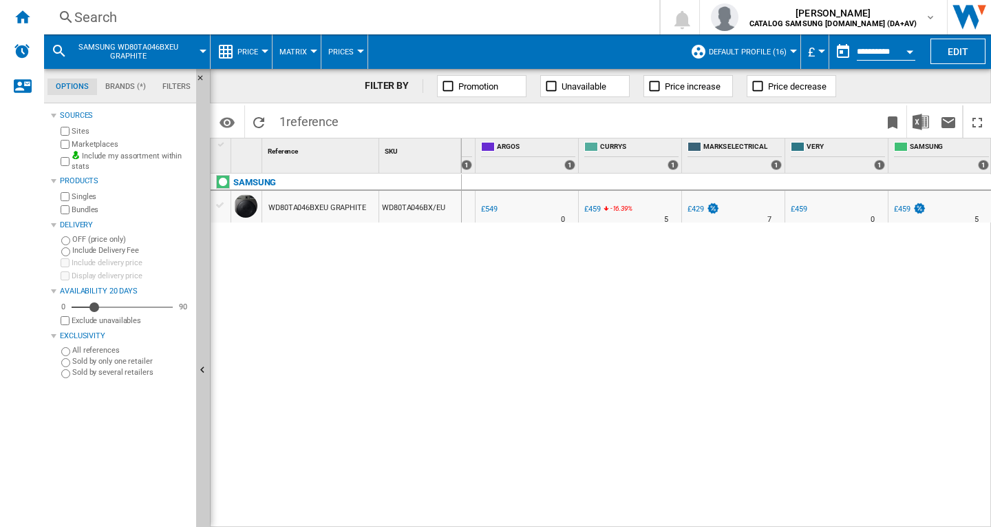
click at [378, 279] on div "SAMSUNG WD80TA046BXEU GRAPHITE WD80TA046BX/EU" at bounding box center [336, 346] width 251 height 346
click at [421, 280] on div "SAMSUNG WD80TA046BXEU GRAPHITE WD80TA046BX/EU" at bounding box center [336, 346] width 251 height 346
click at [340, 23] on div "Search" at bounding box center [348, 17] width 549 height 19
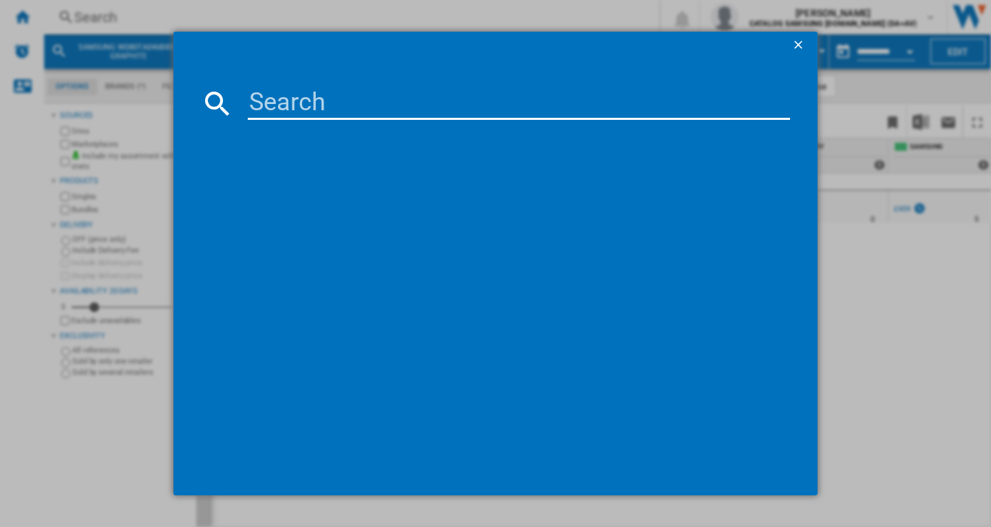
click at [439, 93] on input at bounding box center [519, 103] width 542 height 33
type input "DV80CGC0B0ABEU"
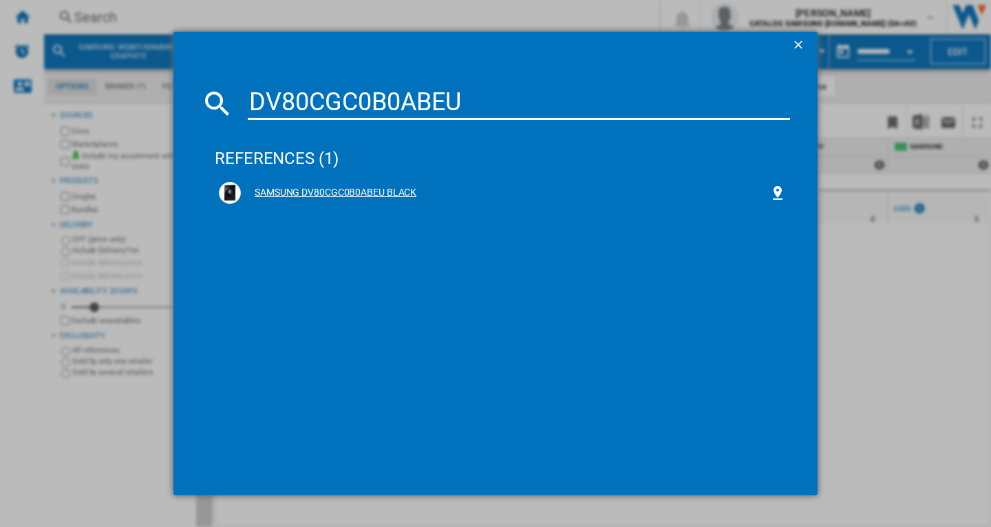
click at [372, 193] on div "SAMSUNG DV80CGC0B0ABEU BLACK" at bounding box center [505, 193] width 529 height 14
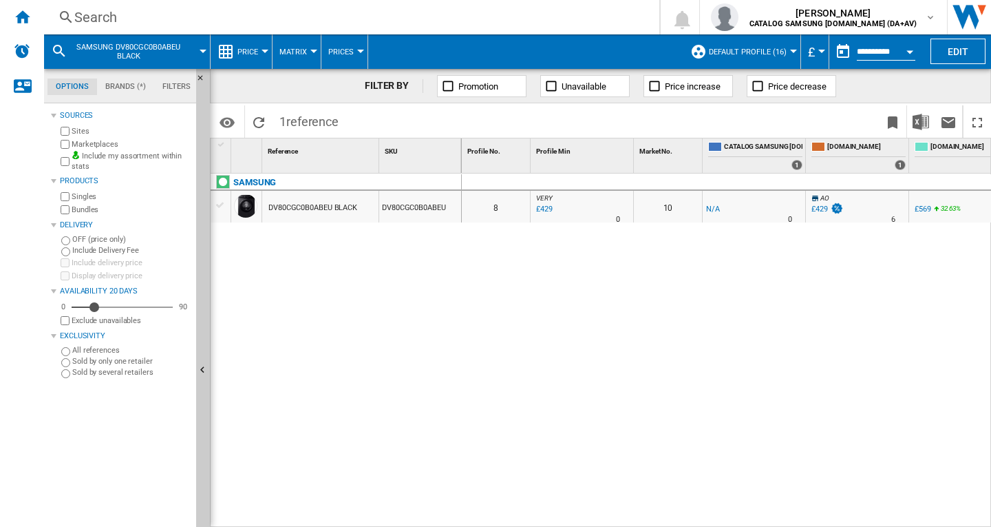
drag, startPoint x: 527, startPoint y: 301, endPoint x: 543, endPoint y: 310, distance: 18.8
click at [527, 301] on div "0 0 8 VERY : UK VERY -1.0 % £429 % N/A 0 VERY : UK VERY 10 -1.0 % -£1 % N/A" at bounding box center [727, 350] width 530 height 354
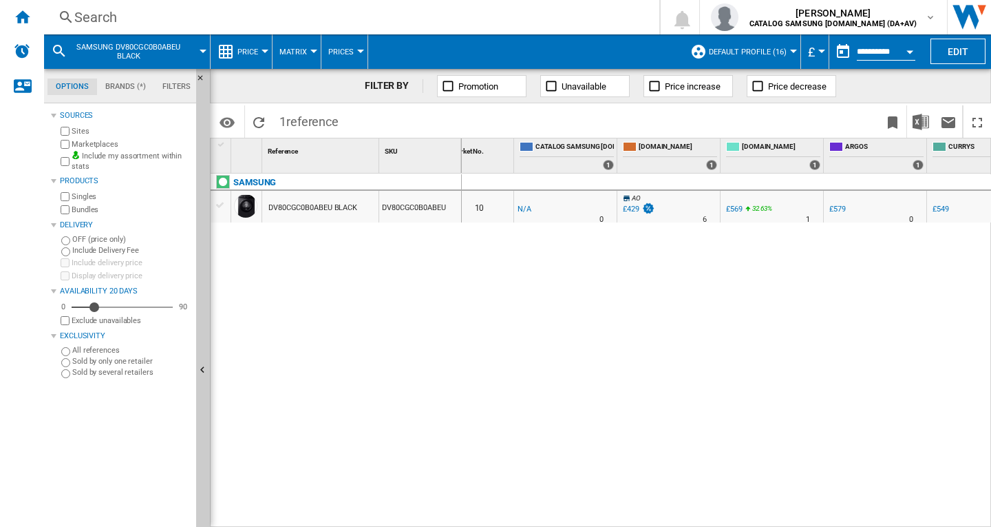
scroll to position [0, 191]
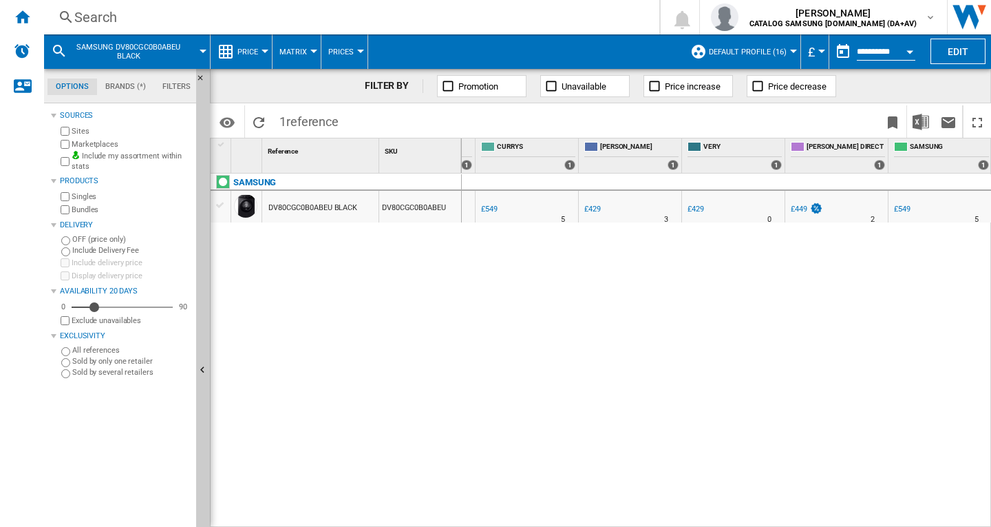
click at [416, 339] on div "SAMSUNG DV80CGC0B0ABEU BLACK DV80CGC0B0ABEU" at bounding box center [336, 346] width 251 height 346
click at [524, 229] on div "0 0 8 VERY : UK VERY -1.0 % £429 % N/A 0 VERY : UK VERY 10 -1.0 % -£1 % N/A" at bounding box center [727, 350] width 530 height 354
click at [451, 22] on div "Search" at bounding box center [348, 17] width 549 height 19
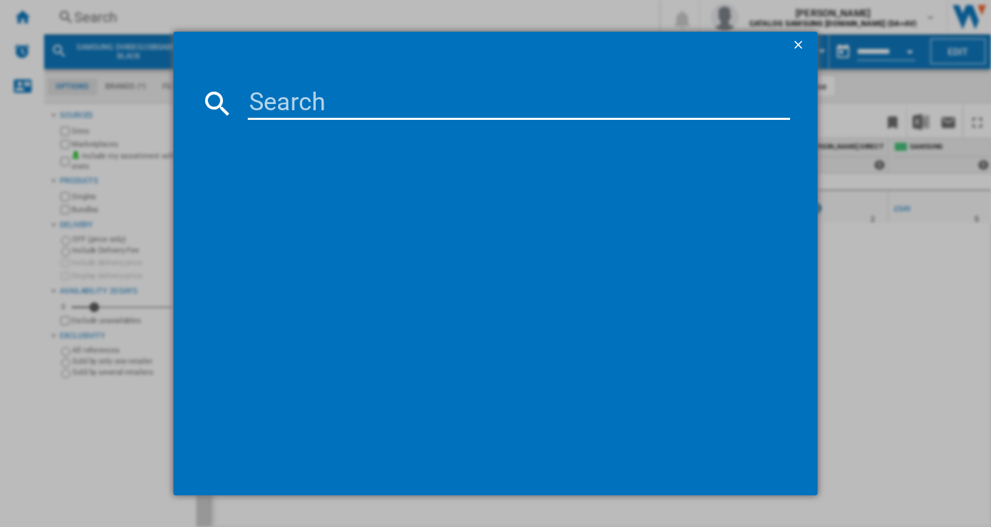
click at [416, 115] on input at bounding box center [519, 103] width 542 height 33
type input "DV90CGC0A0AEEU"
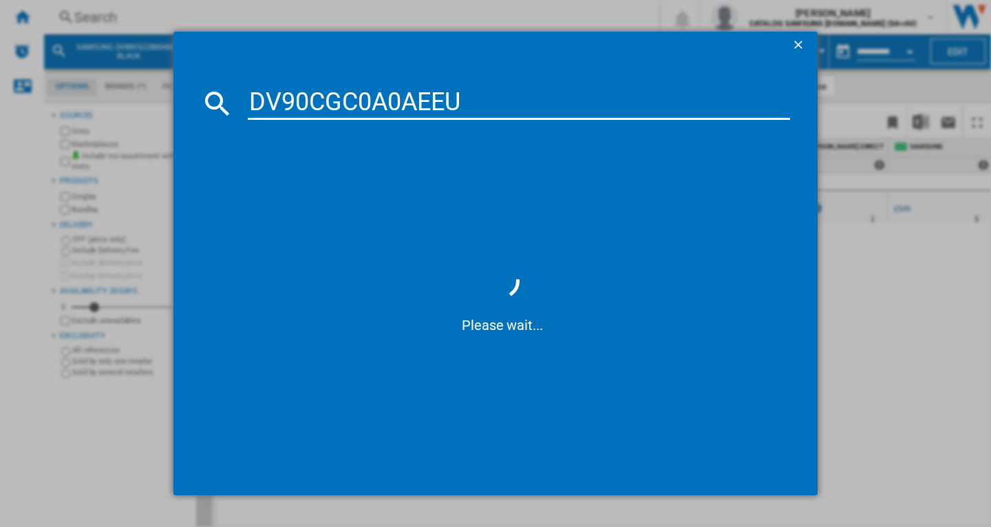
click at [454, 230] on span at bounding box center [502, 194] width 575 height 134
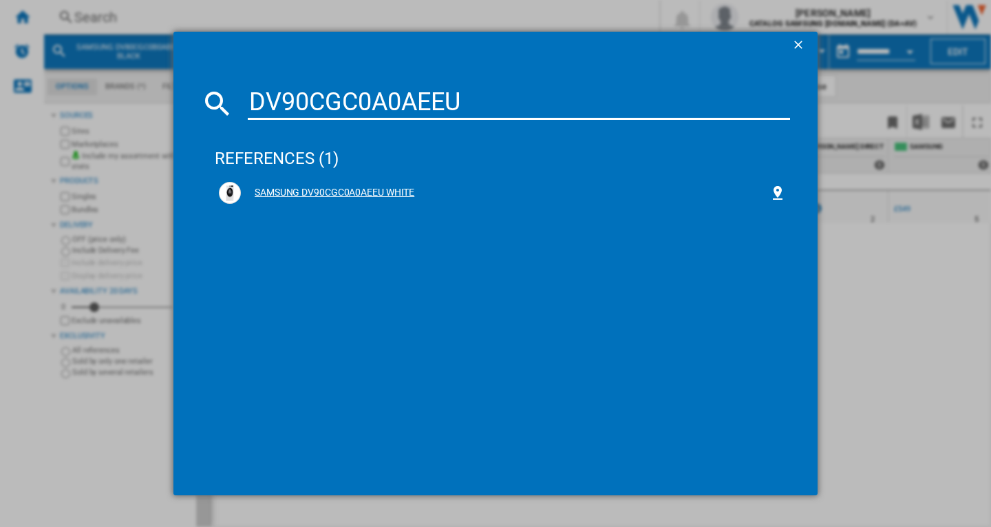
click at [393, 189] on div "SAMSUNG DV90CGC0A0AEEU WHITE" at bounding box center [505, 193] width 529 height 14
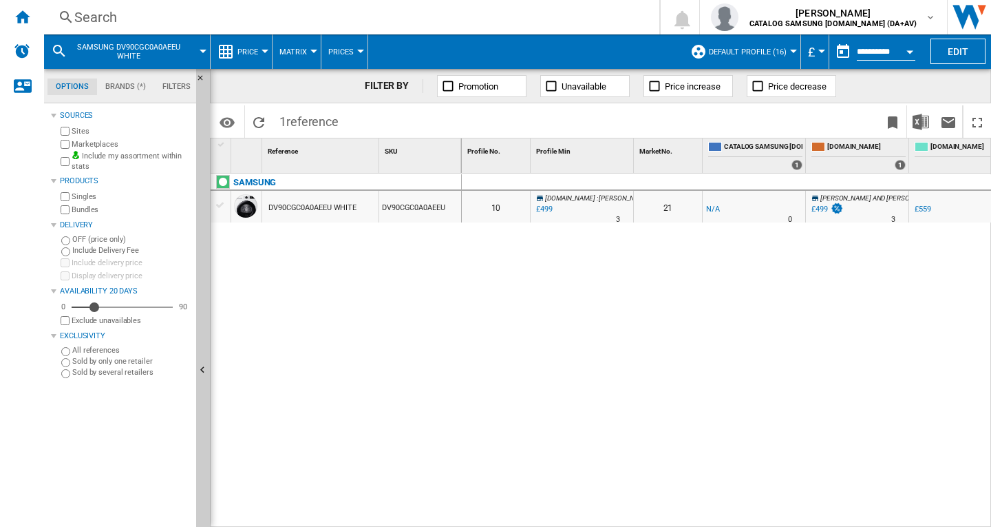
click at [620, 303] on div "0 0 10 [DOMAIN_NAME] : [PERSON_NAME] AND [PERSON_NAME] -1.0 % £499 % N/A 3 [DOM…" at bounding box center [727, 350] width 530 height 354
drag, startPoint x: 634, startPoint y: 518, endPoint x: 736, endPoint y: 510, distance: 102.1
click at [735, 511] on div "0 0 10 [DOMAIN_NAME] : [PERSON_NAME] AND [PERSON_NAME] -1.0 % £499 % N/A 3 [DOM…" at bounding box center [727, 350] width 530 height 354
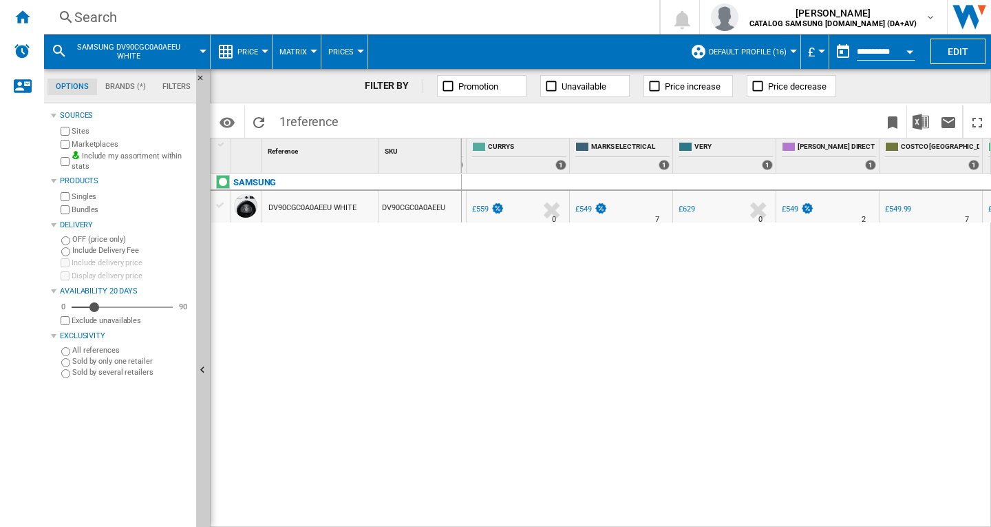
click at [425, 346] on div "SAMSUNG DV90CGC0A0AEEU WHITE DV90CGC0A0AEEU" at bounding box center [336, 346] width 251 height 346
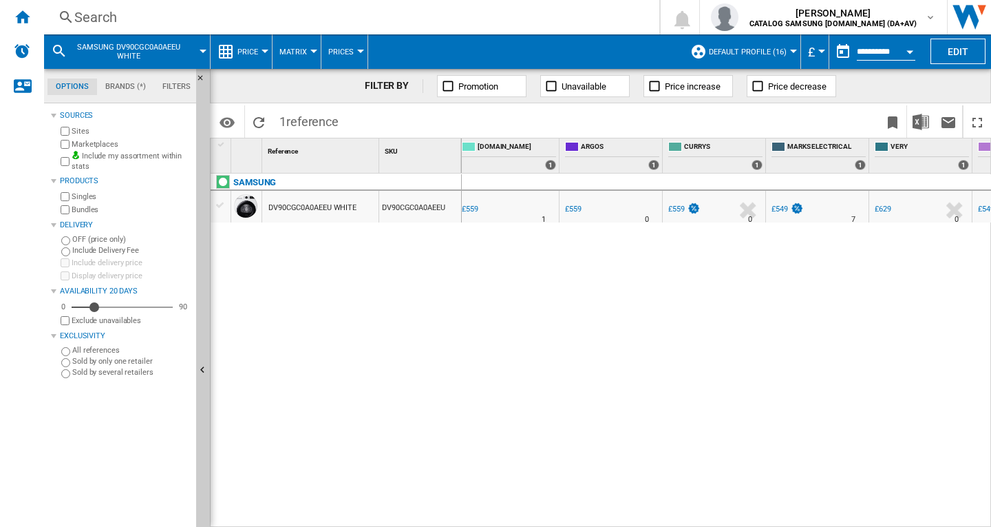
scroll to position [0, 350]
